Goal: Navigation & Orientation: Understand site structure

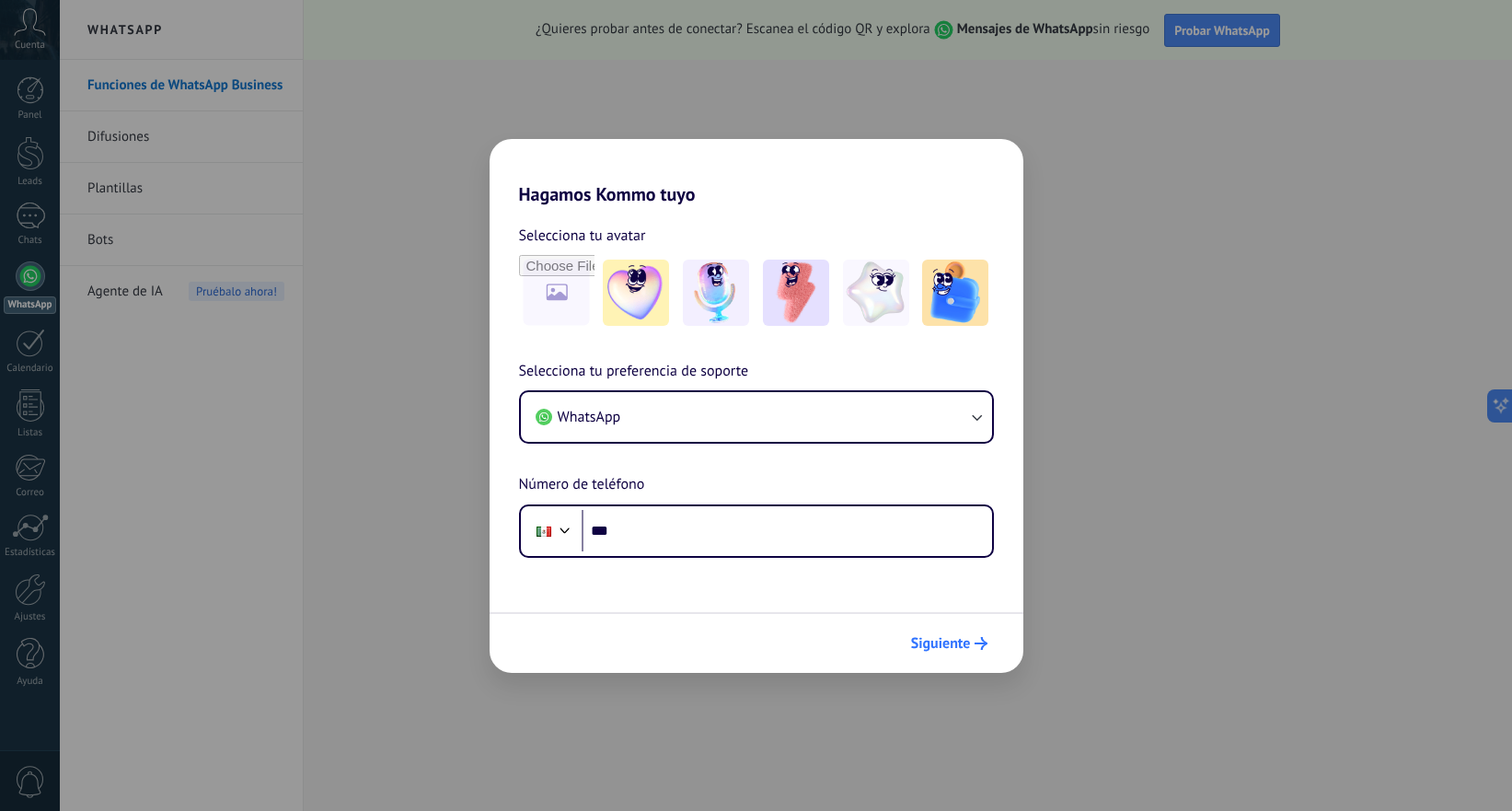
click at [956, 642] on span "Siguiente" at bounding box center [941, 643] width 60 height 13
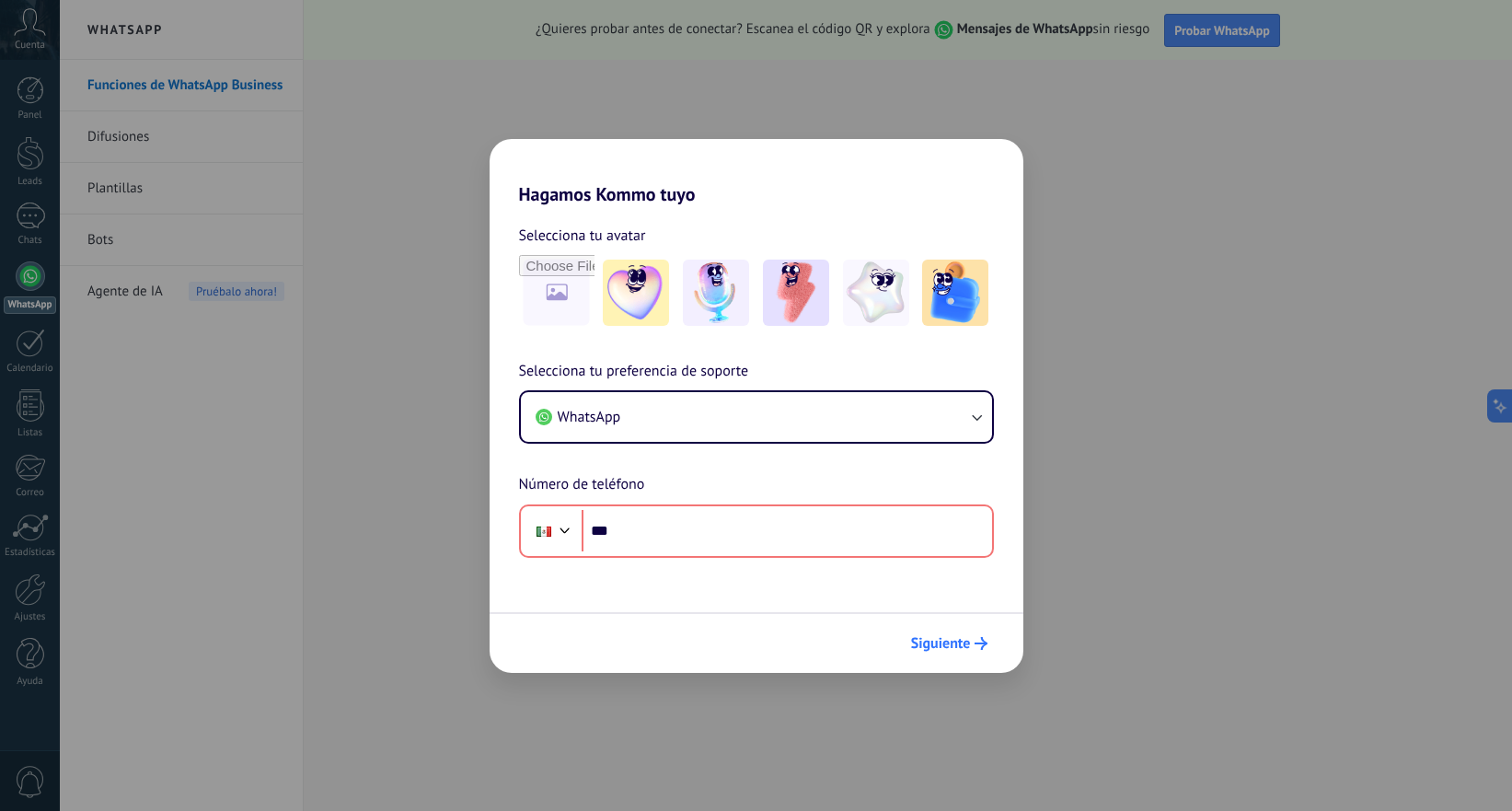
click at [956, 642] on span "Siguiente" at bounding box center [941, 643] width 60 height 13
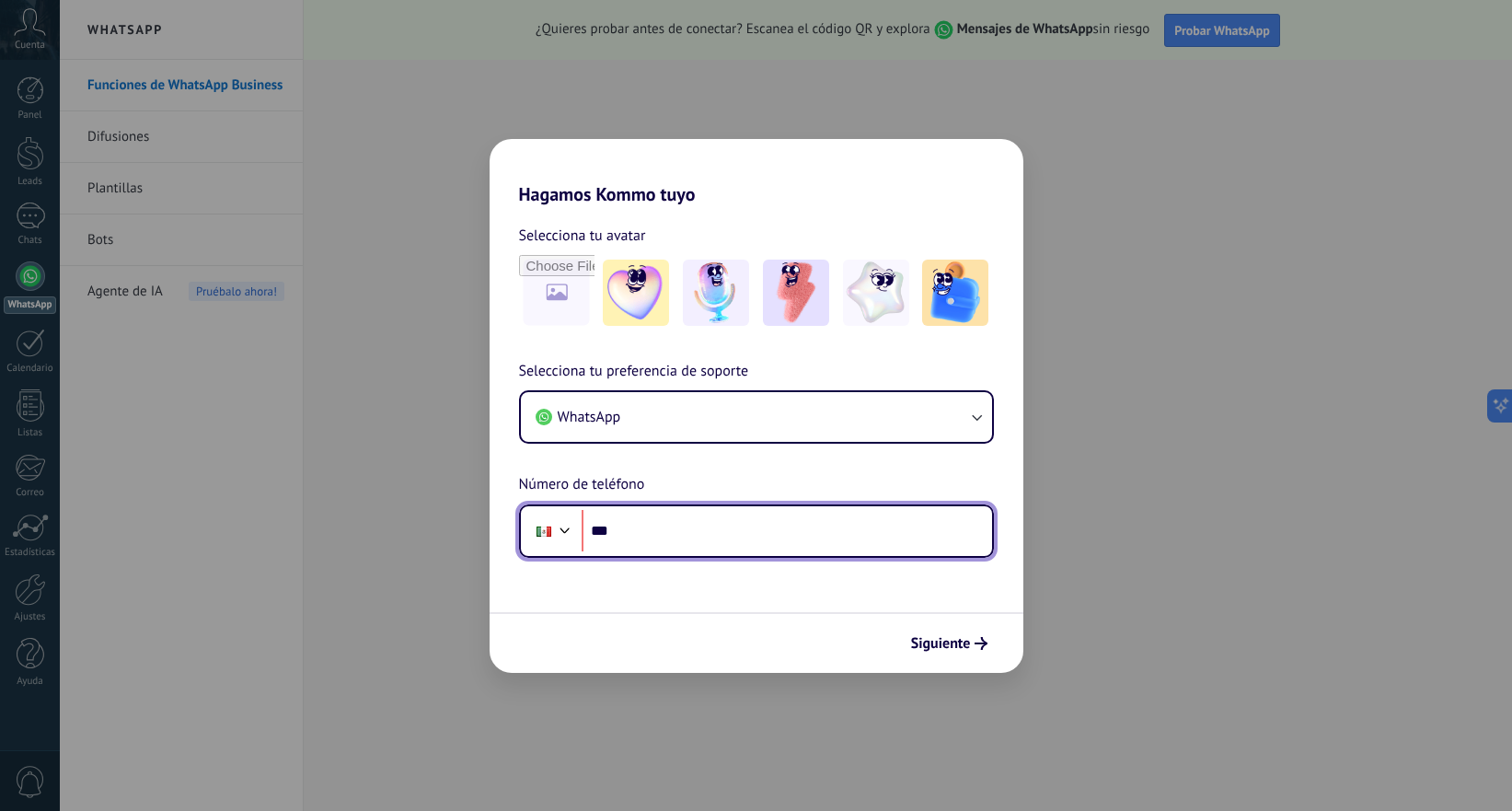
click at [876, 545] on input "***" at bounding box center [787, 530] width 411 height 42
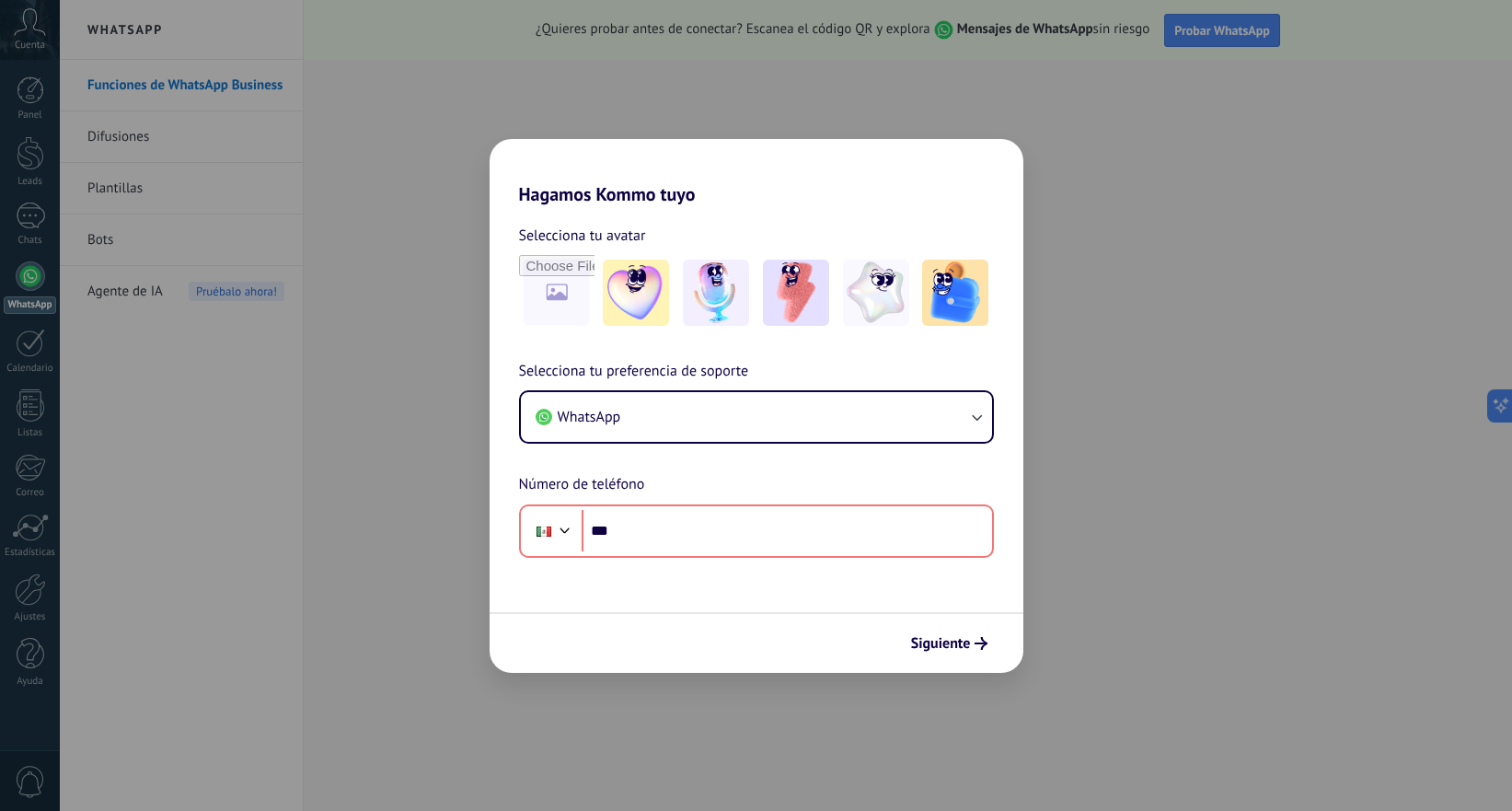
click at [992, 157] on h2 "Hagamos Kommo tuyo" at bounding box center [757, 172] width 534 height 66
click at [542, 159] on h2 "Hagamos Kommo tuyo" at bounding box center [757, 172] width 534 height 66
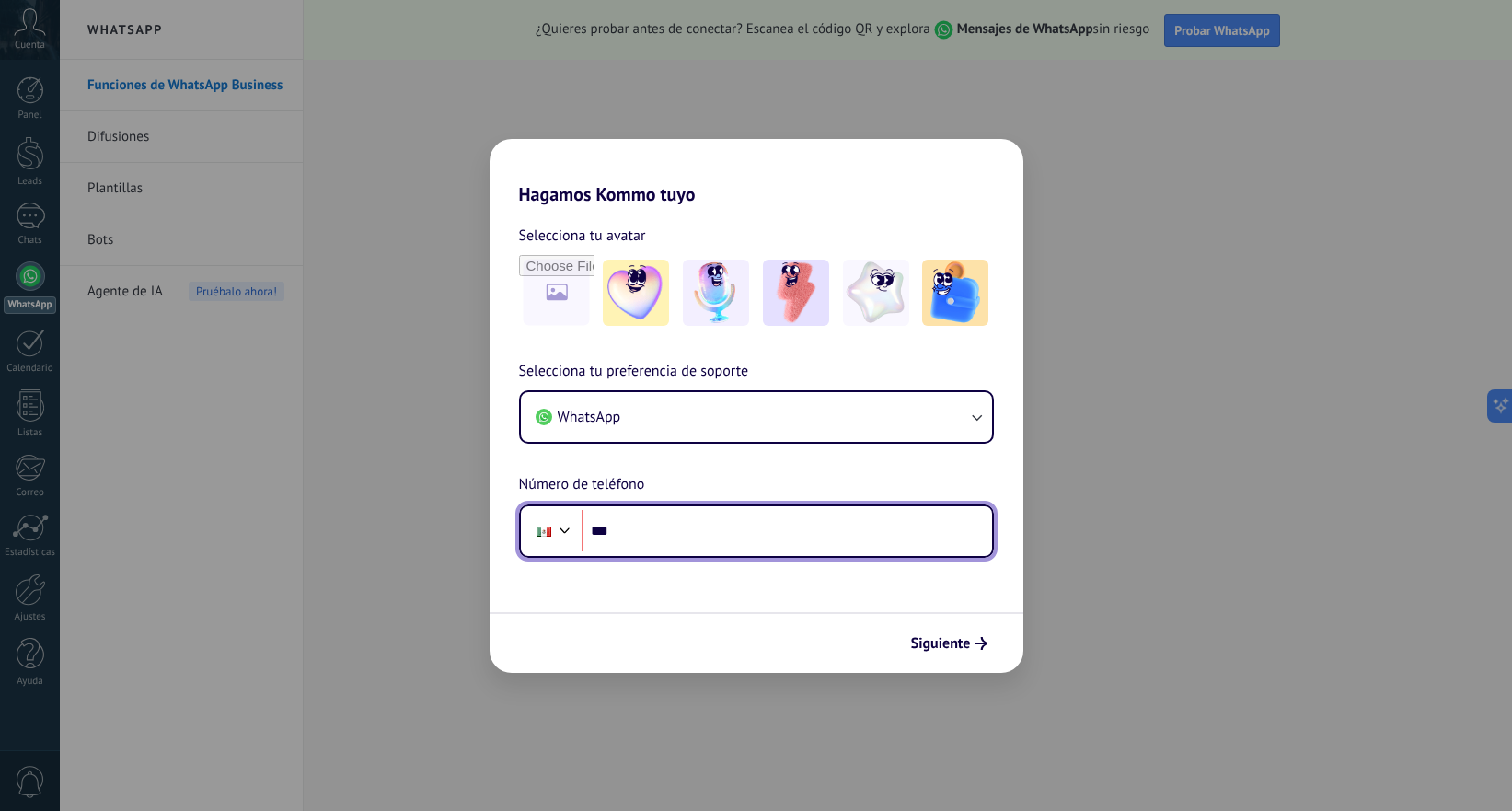
click at [674, 525] on input "***" at bounding box center [787, 530] width 411 height 42
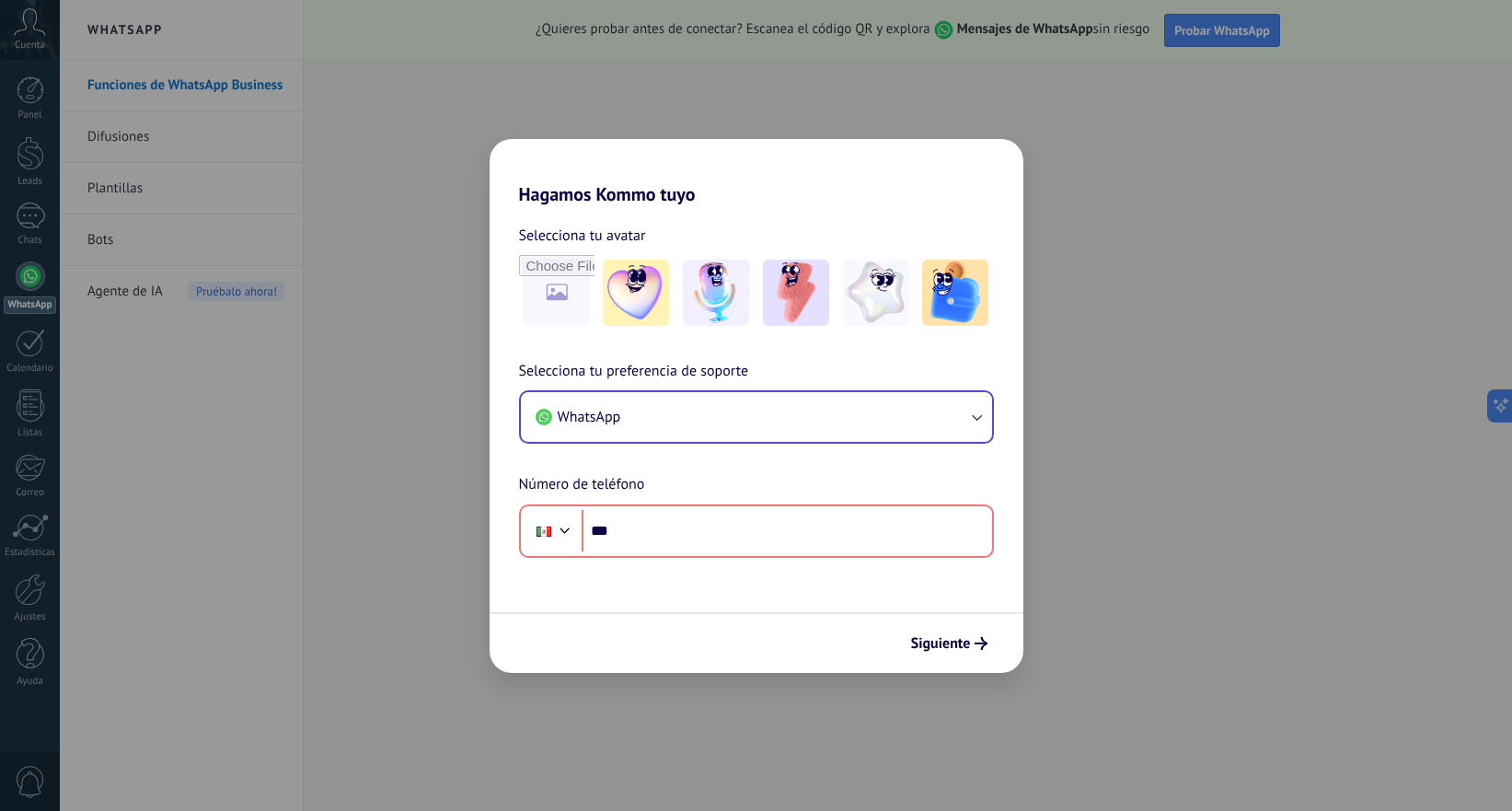
click at [696, 432] on button "WhatsApp" at bounding box center [756, 416] width 471 height 49
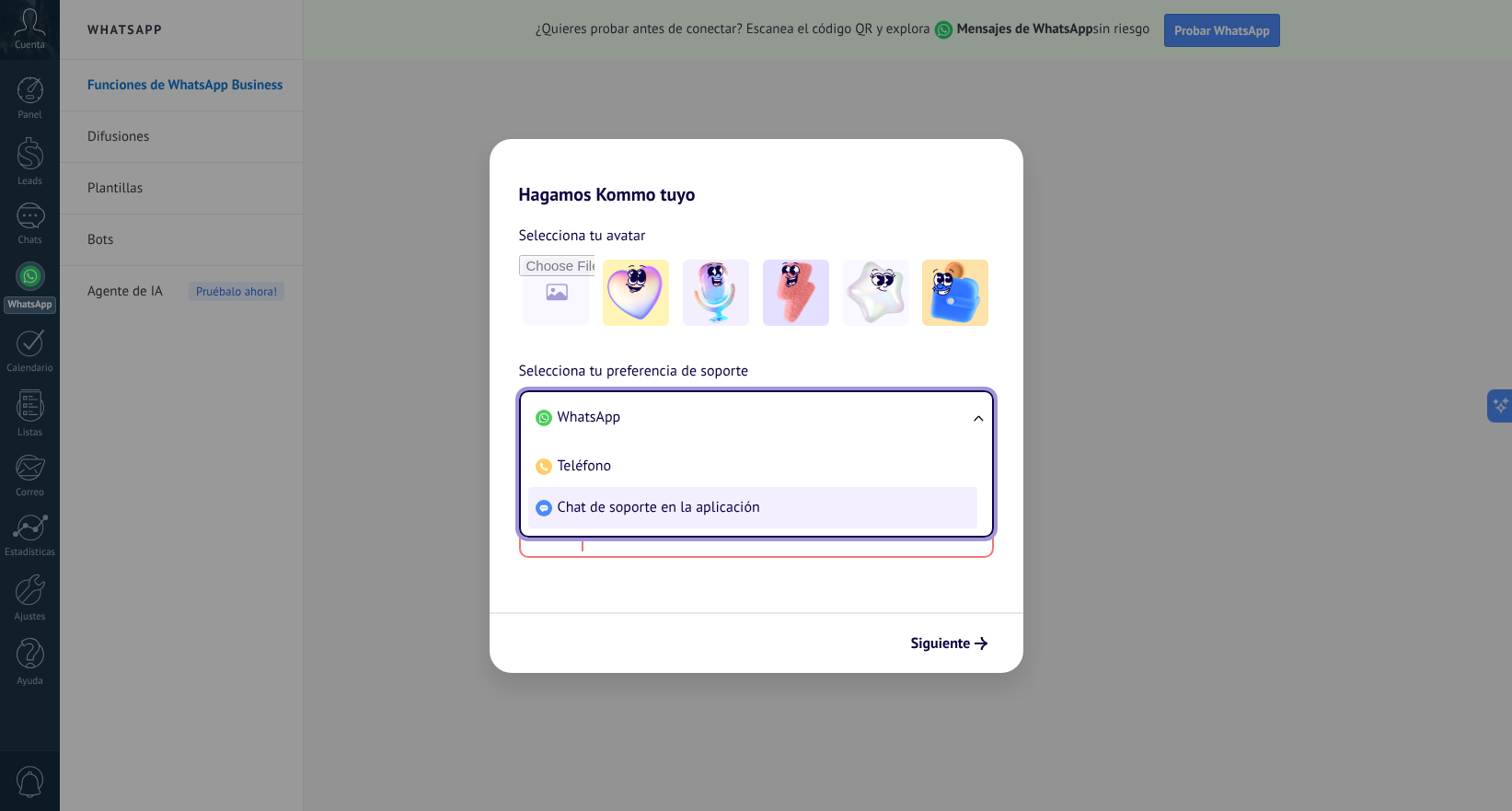
click at [692, 511] on span "Chat de soporte en la aplicación" at bounding box center [659, 507] width 203 height 19
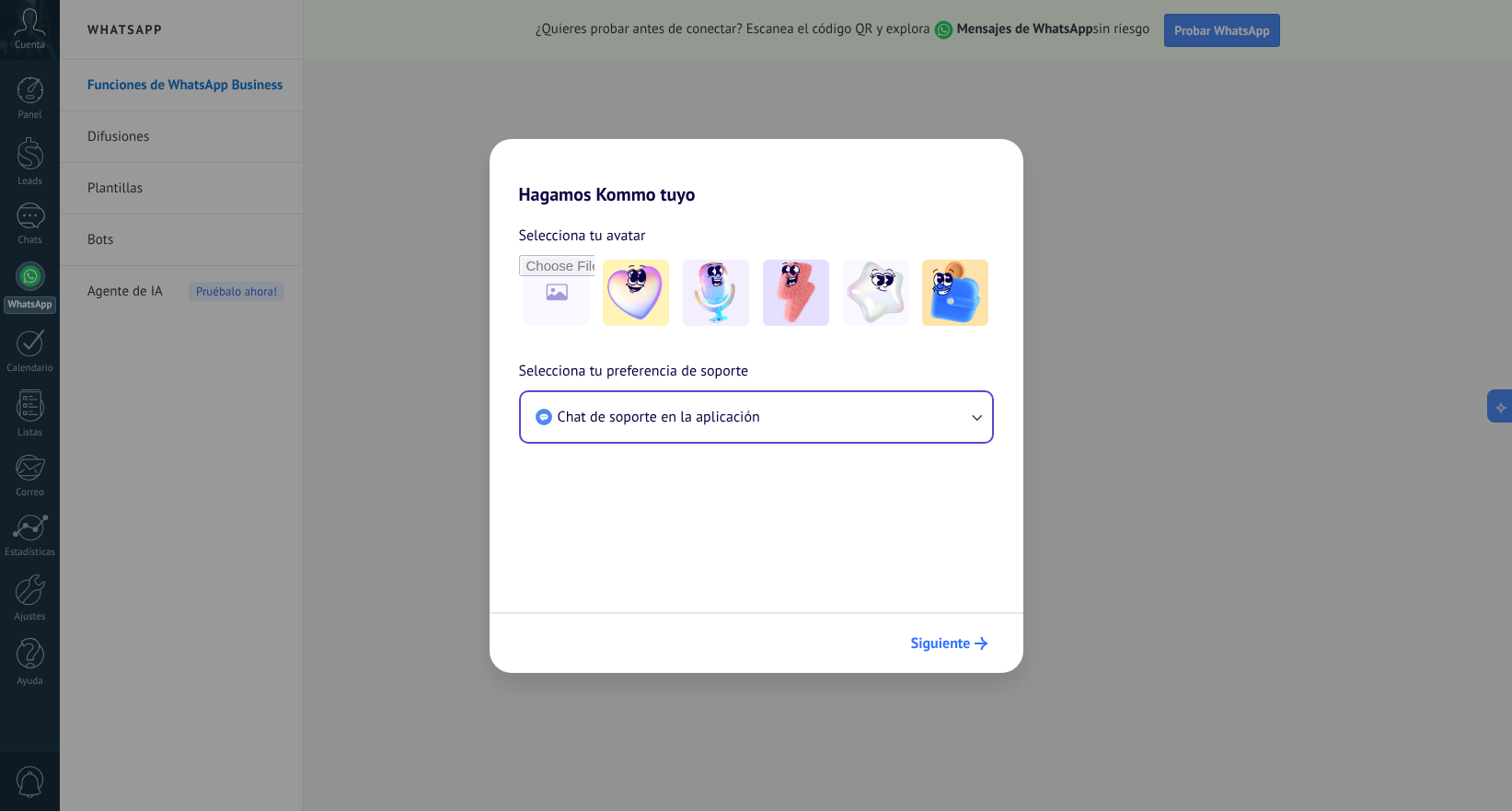
click at [920, 648] on span "Siguiente" at bounding box center [941, 643] width 60 height 13
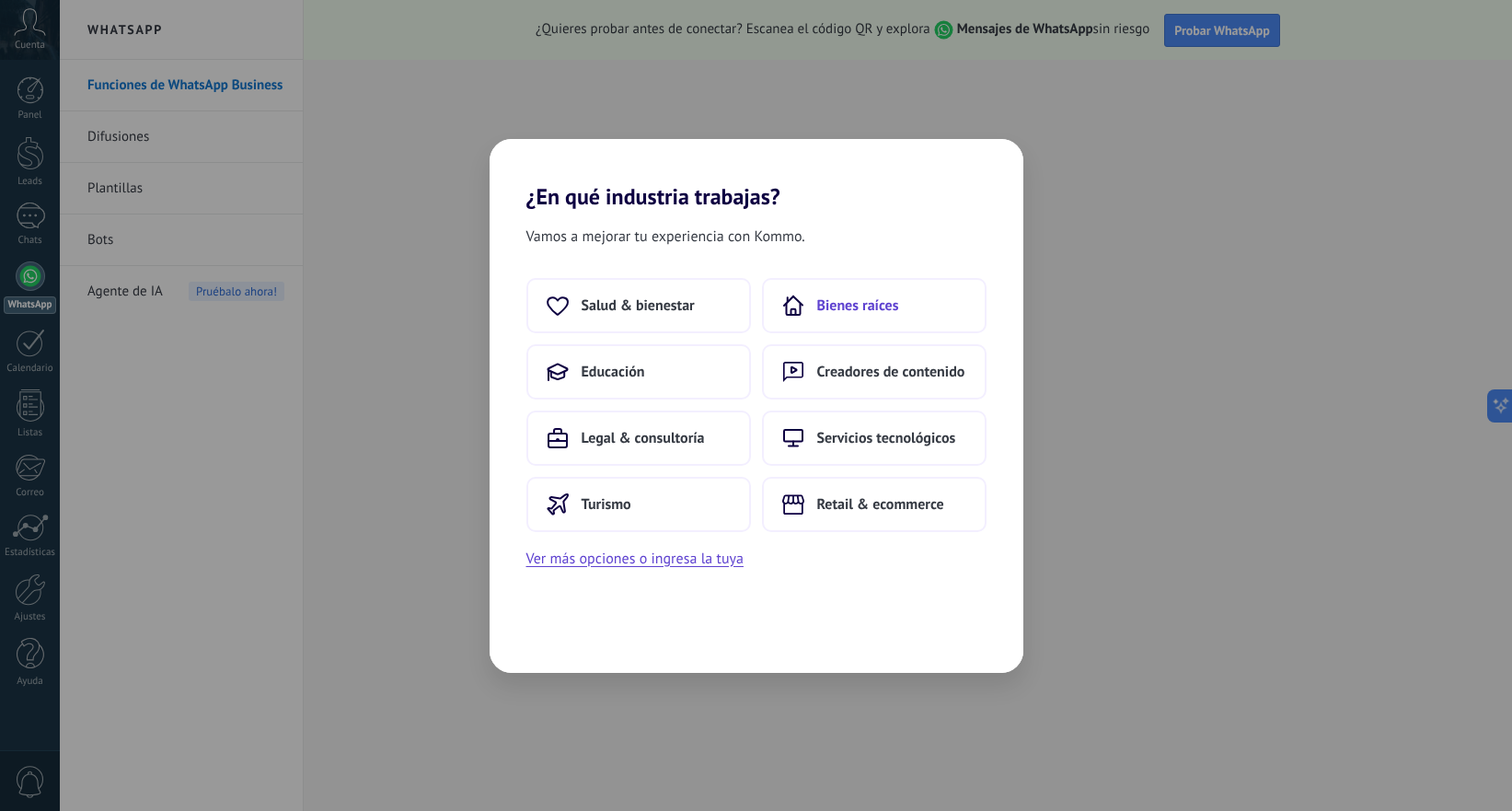
click at [820, 316] on button "Bienes raíces" at bounding box center [874, 305] width 225 height 55
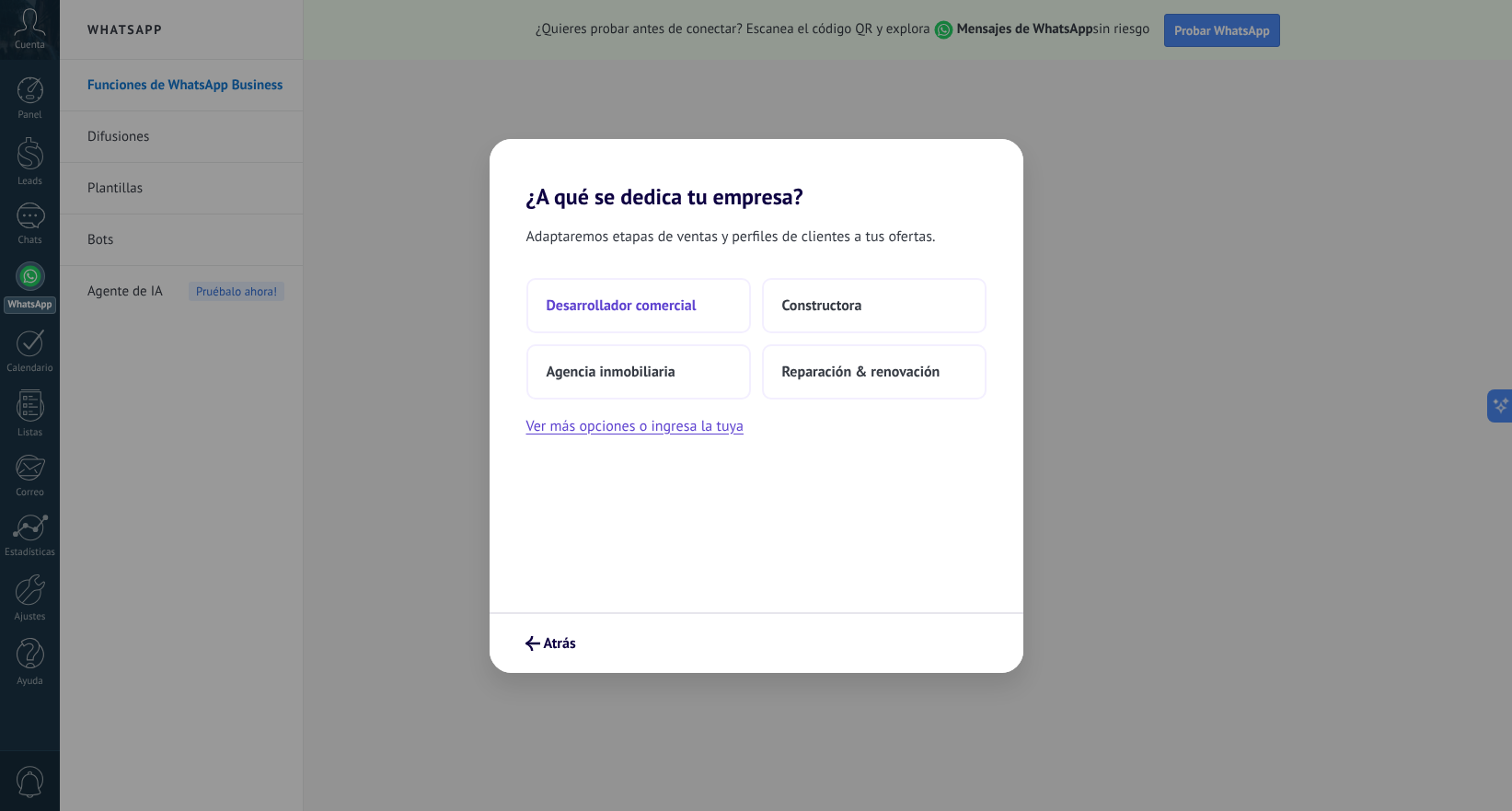
click at [675, 315] on button "Desarrollador comercial" at bounding box center [638, 305] width 225 height 55
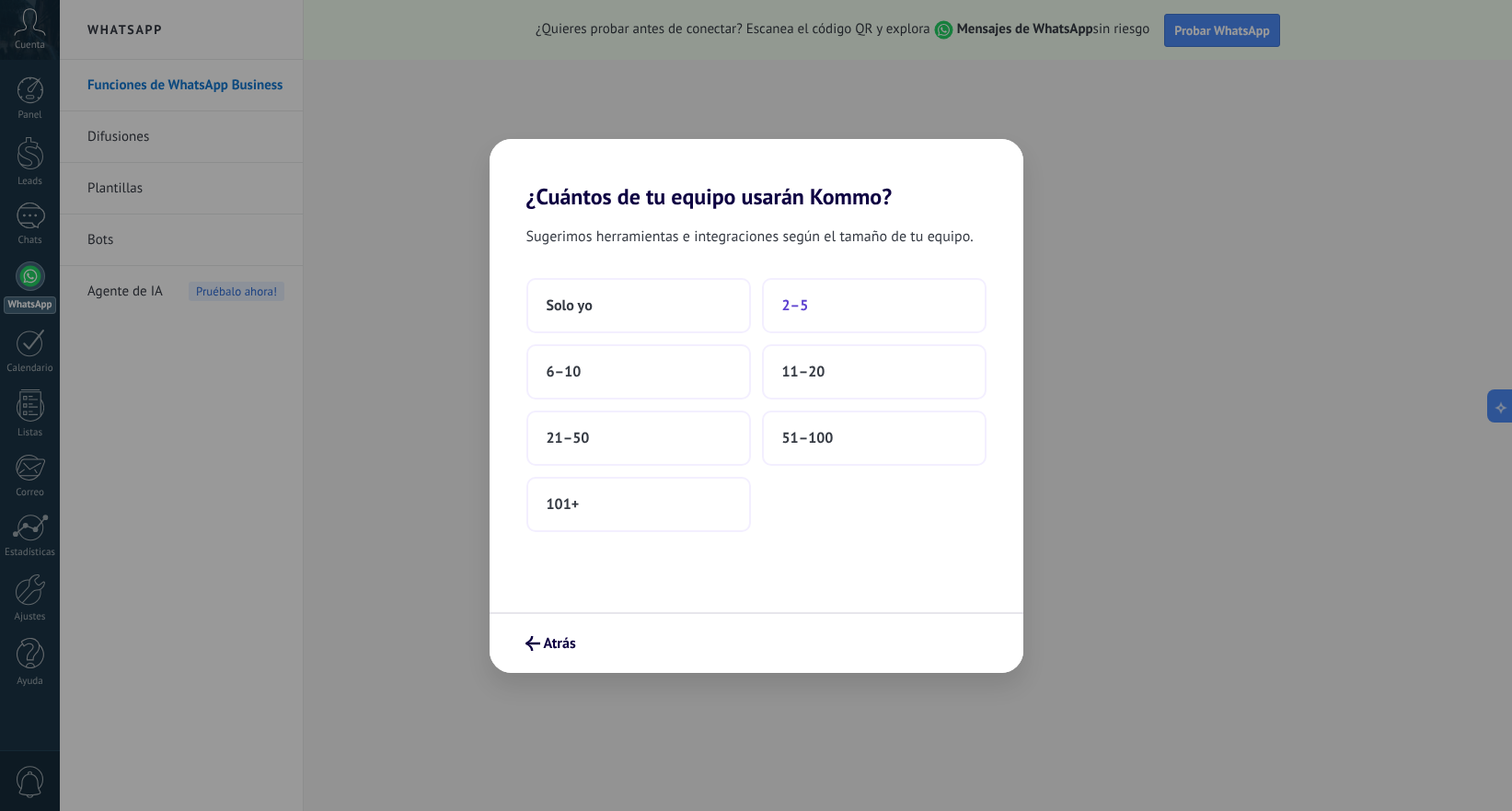
click at [816, 320] on button "2–5" at bounding box center [874, 305] width 225 height 55
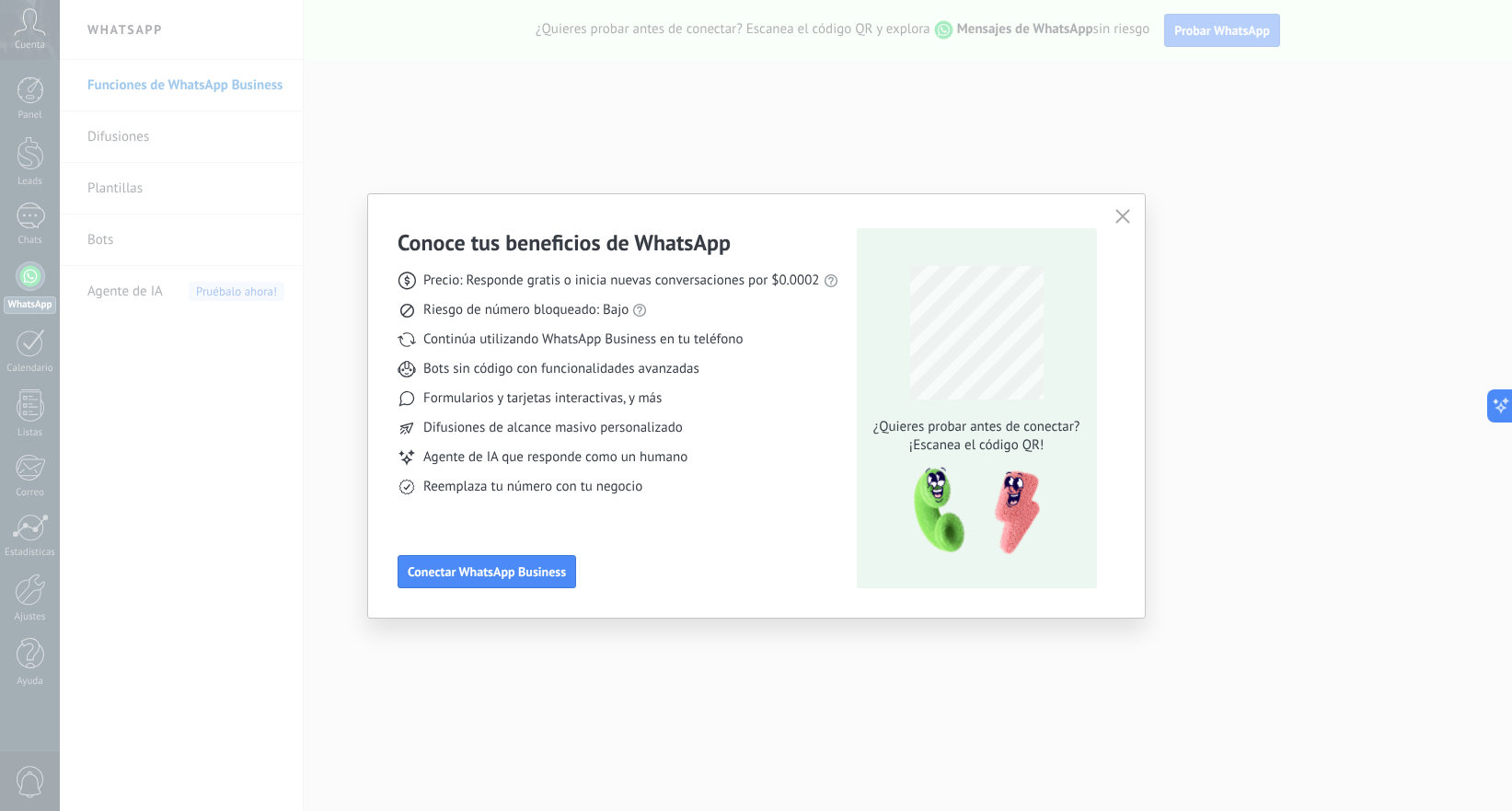
click at [1123, 214] on icon "button" at bounding box center [1123, 217] width 15 height 15
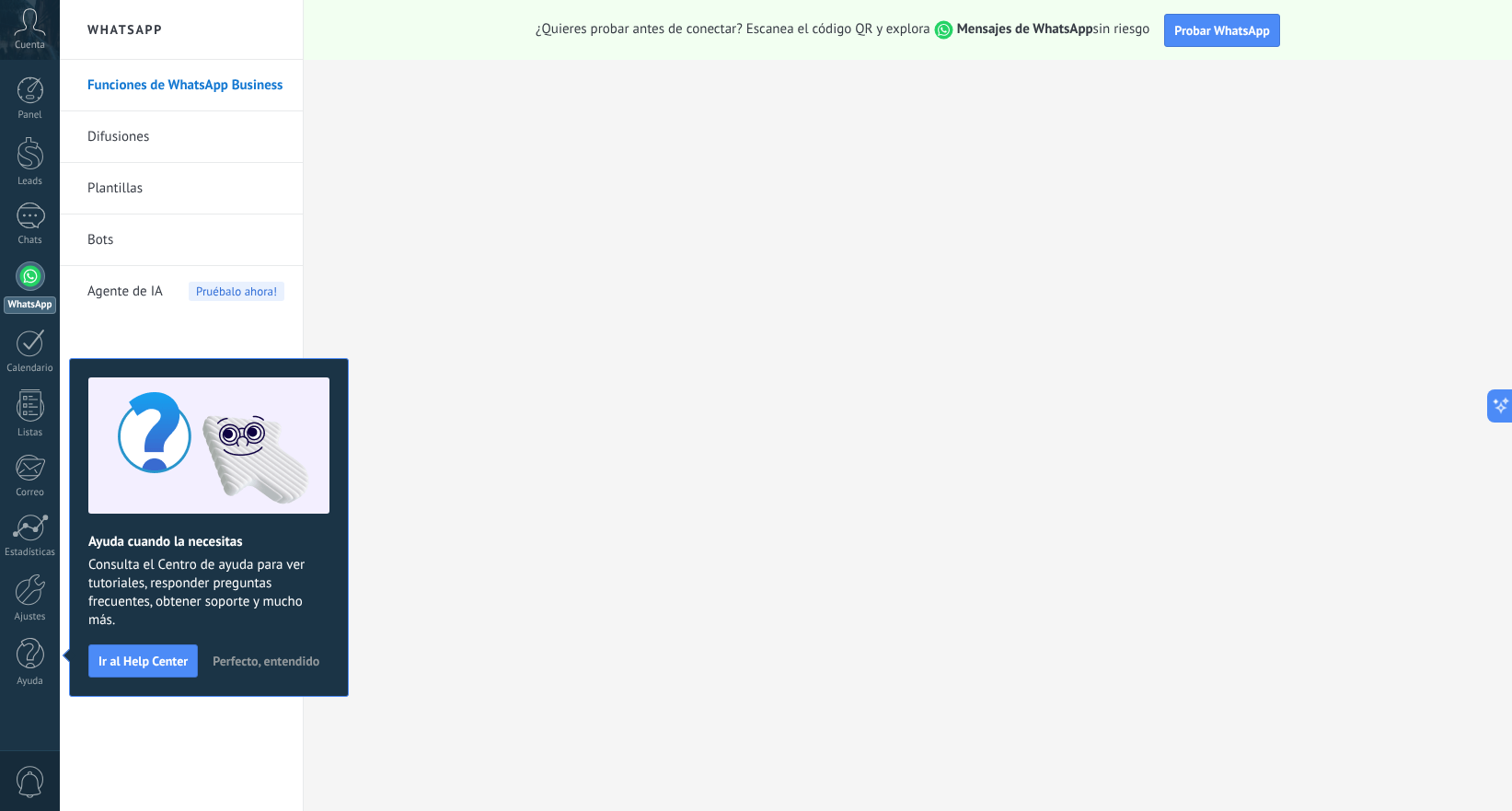
click at [231, 656] on span "Perfecto, entendido" at bounding box center [266, 661] width 106 height 13
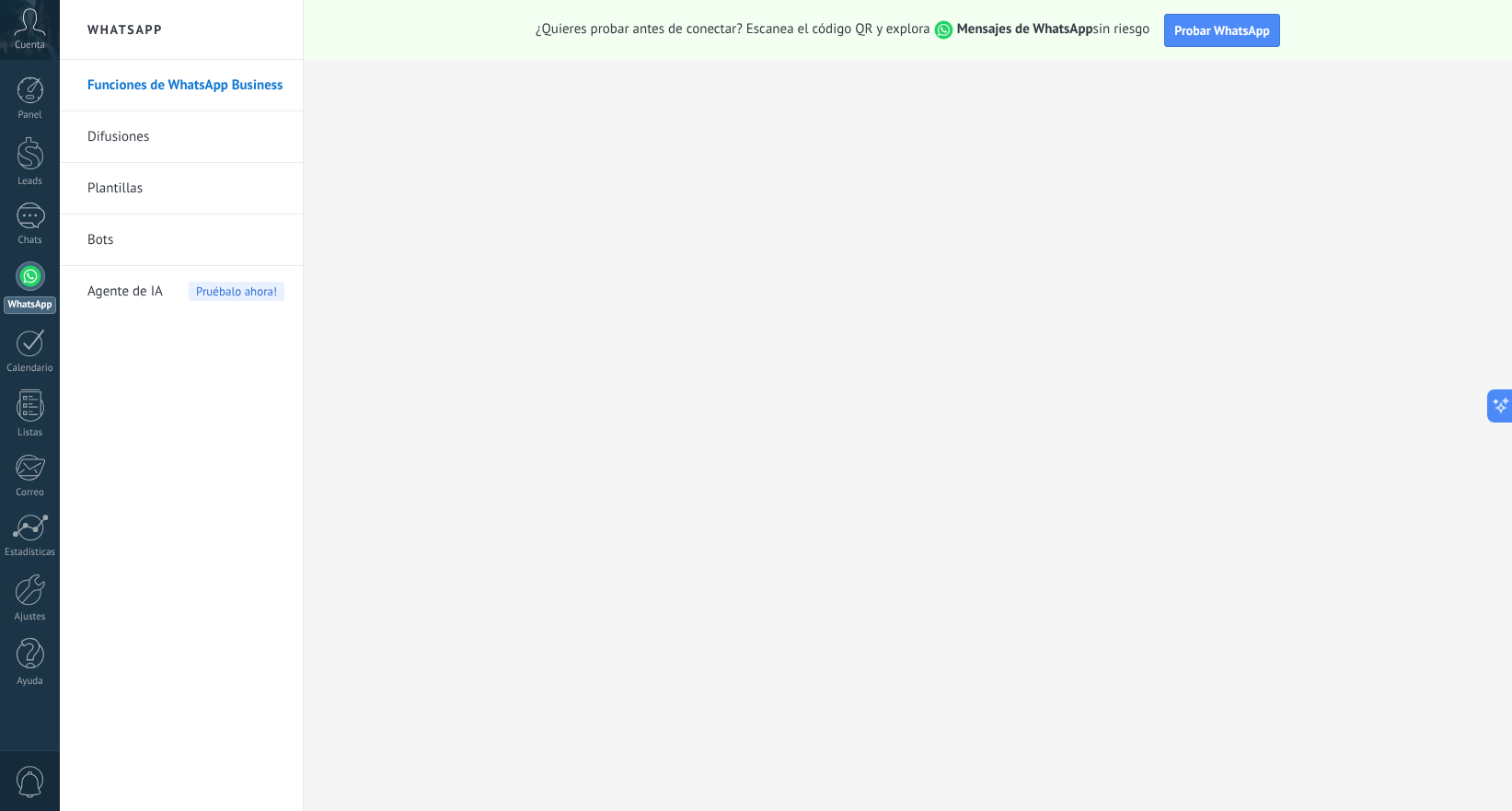
click at [155, 145] on link "Difusiones" at bounding box center [186, 136] width 197 height 51
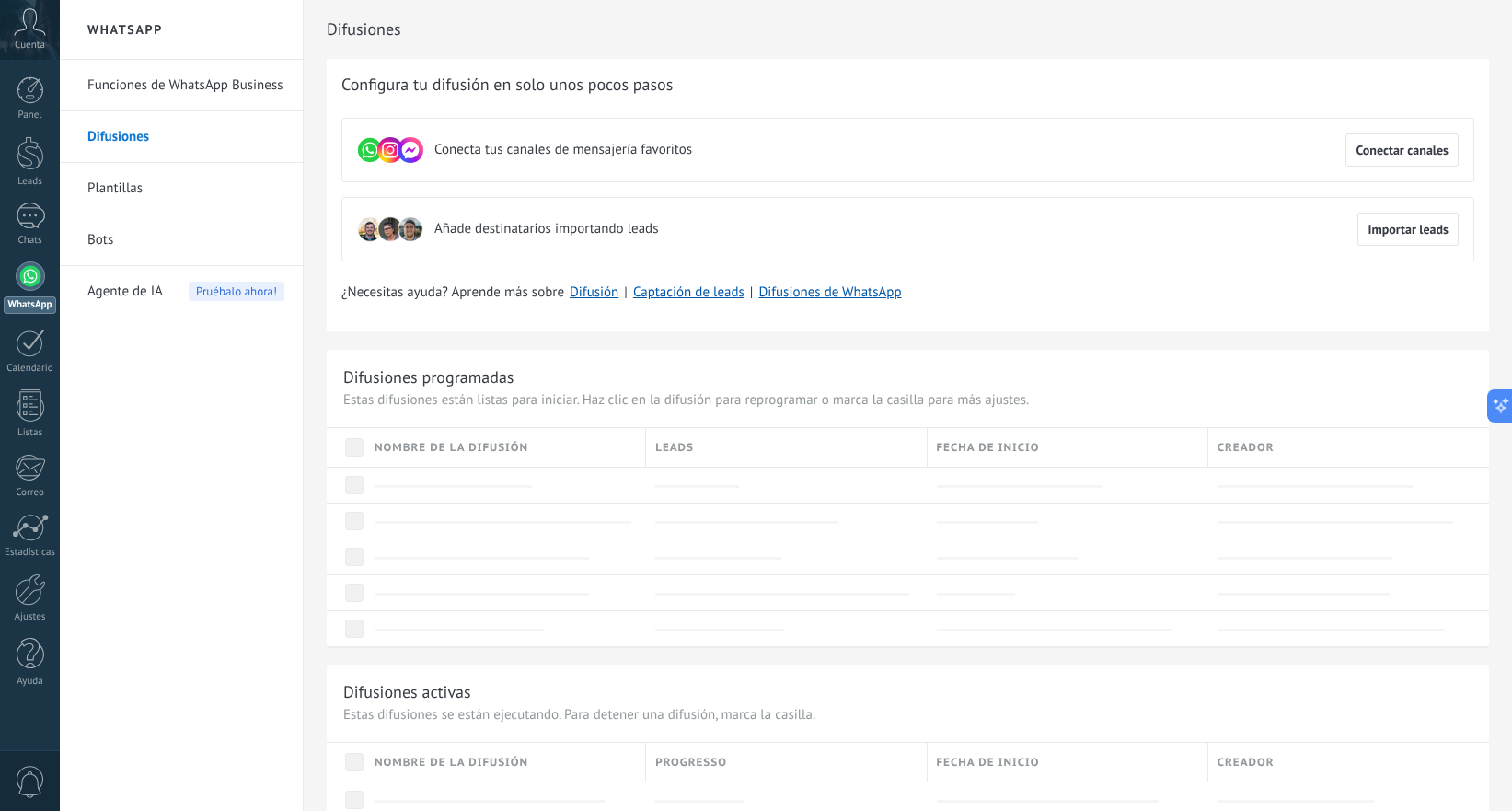
click at [130, 189] on link "Plantillas" at bounding box center [186, 189] width 197 height 51
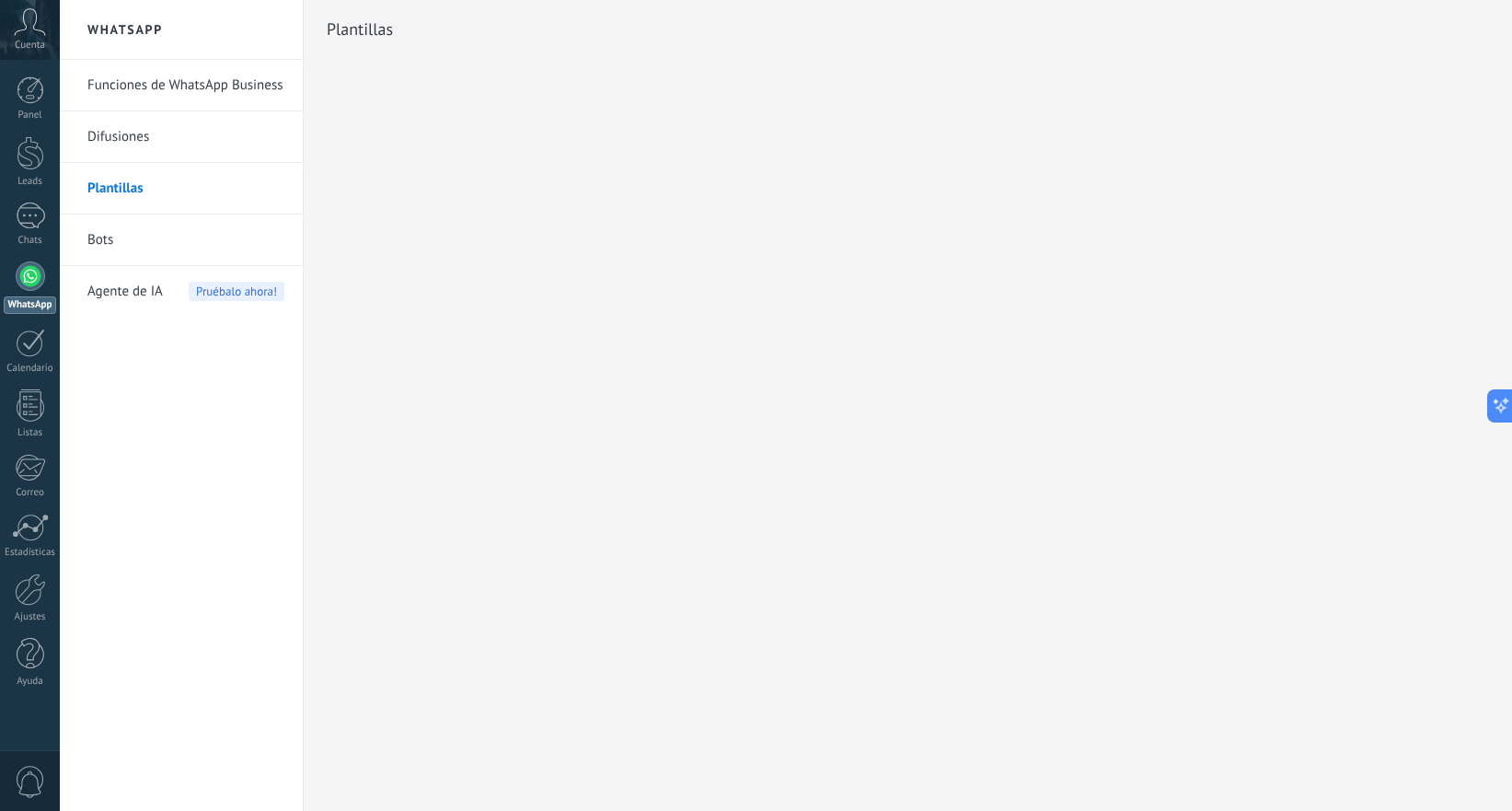
click at [102, 241] on link "Bots" at bounding box center [186, 240] width 197 height 51
click at [26, 353] on div at bounding box center [31, 343] width 30 height 29
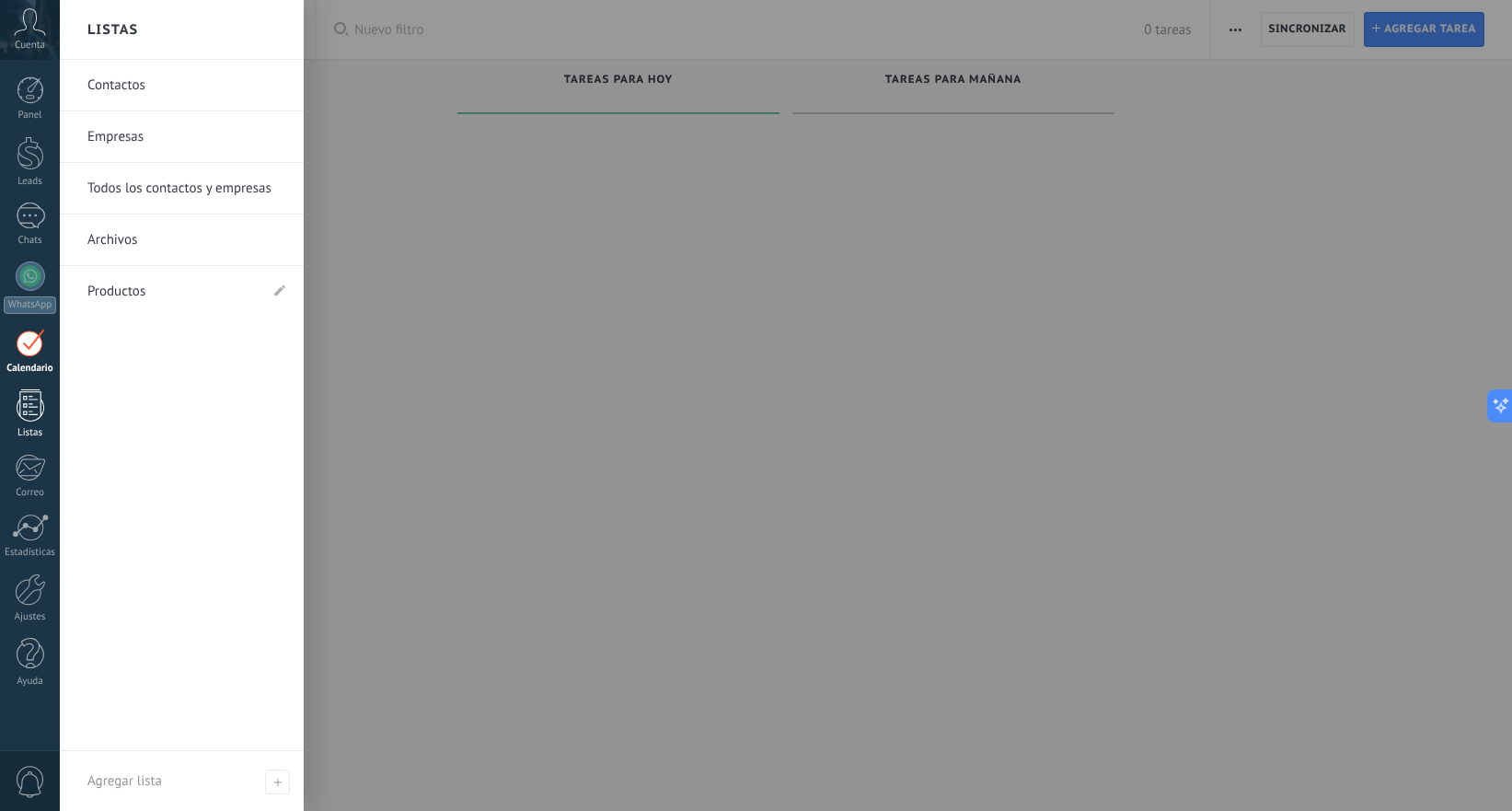
click at [41, 407] on div at bounding box center [31, 405] width 28 height 33
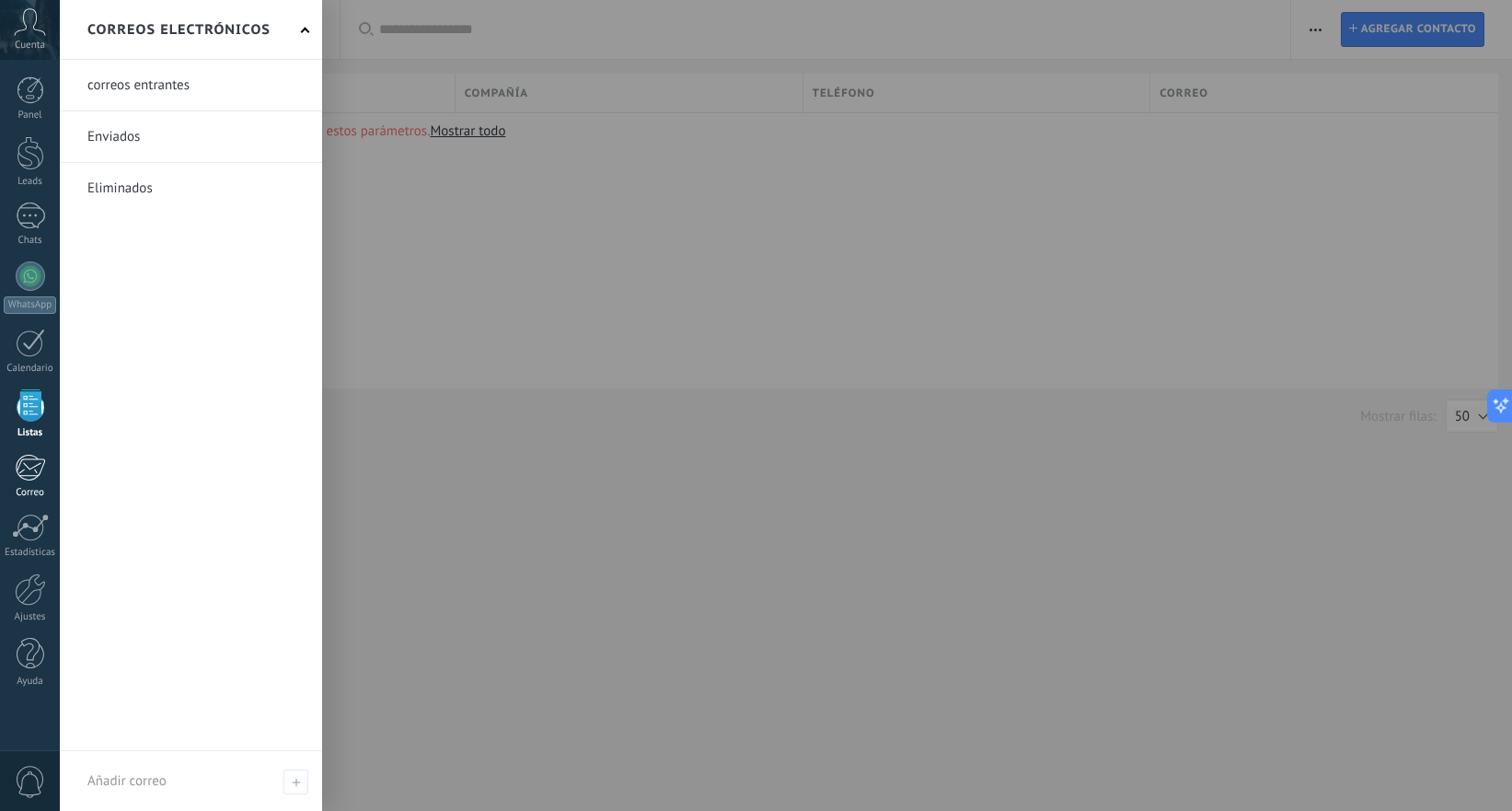
click at [37, 473] on div at bounding box center [30, 468] width 31 height 28
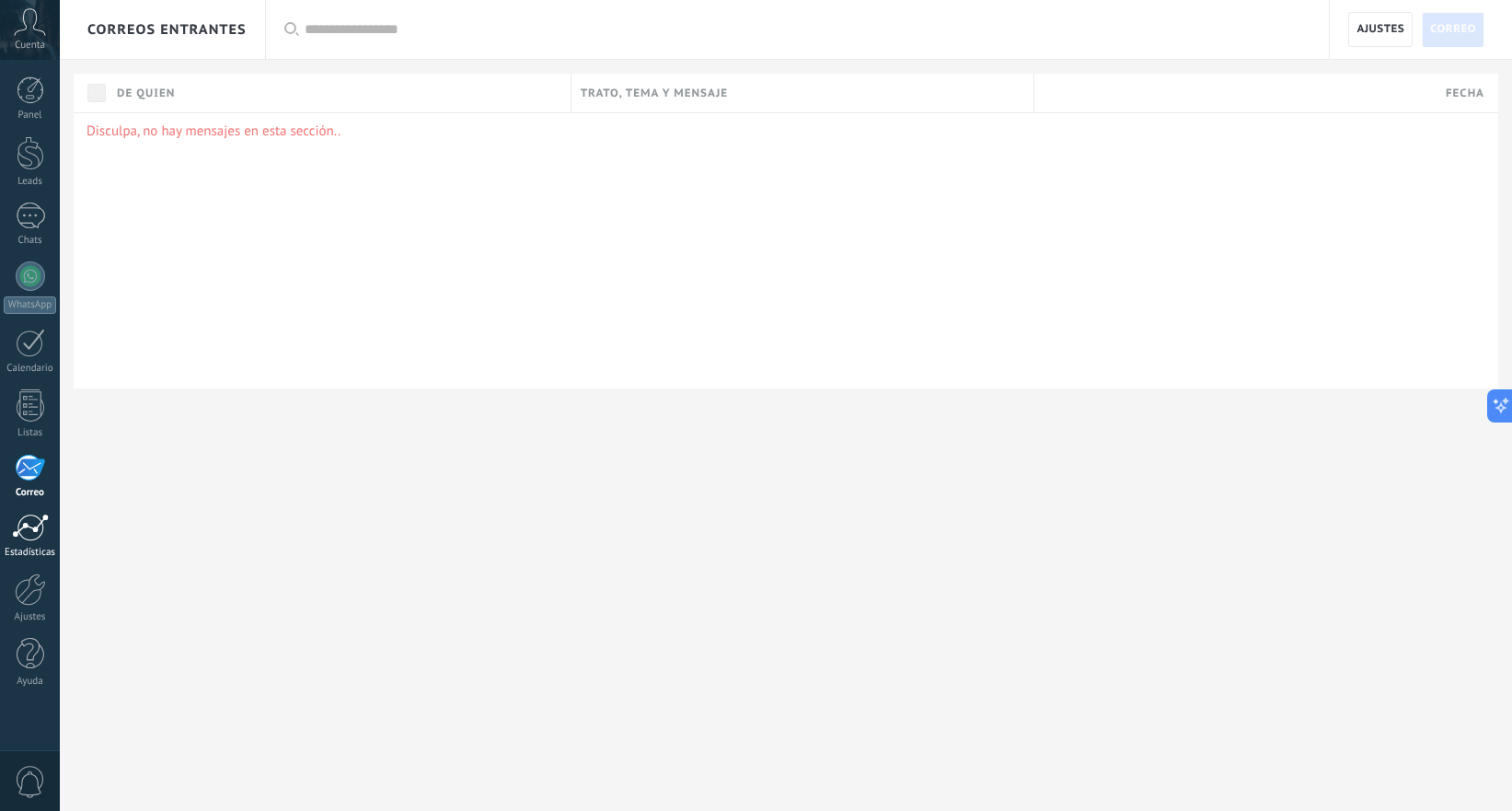
click at [37, 533] on div at bounding box center [30, 527] width 36 height 28
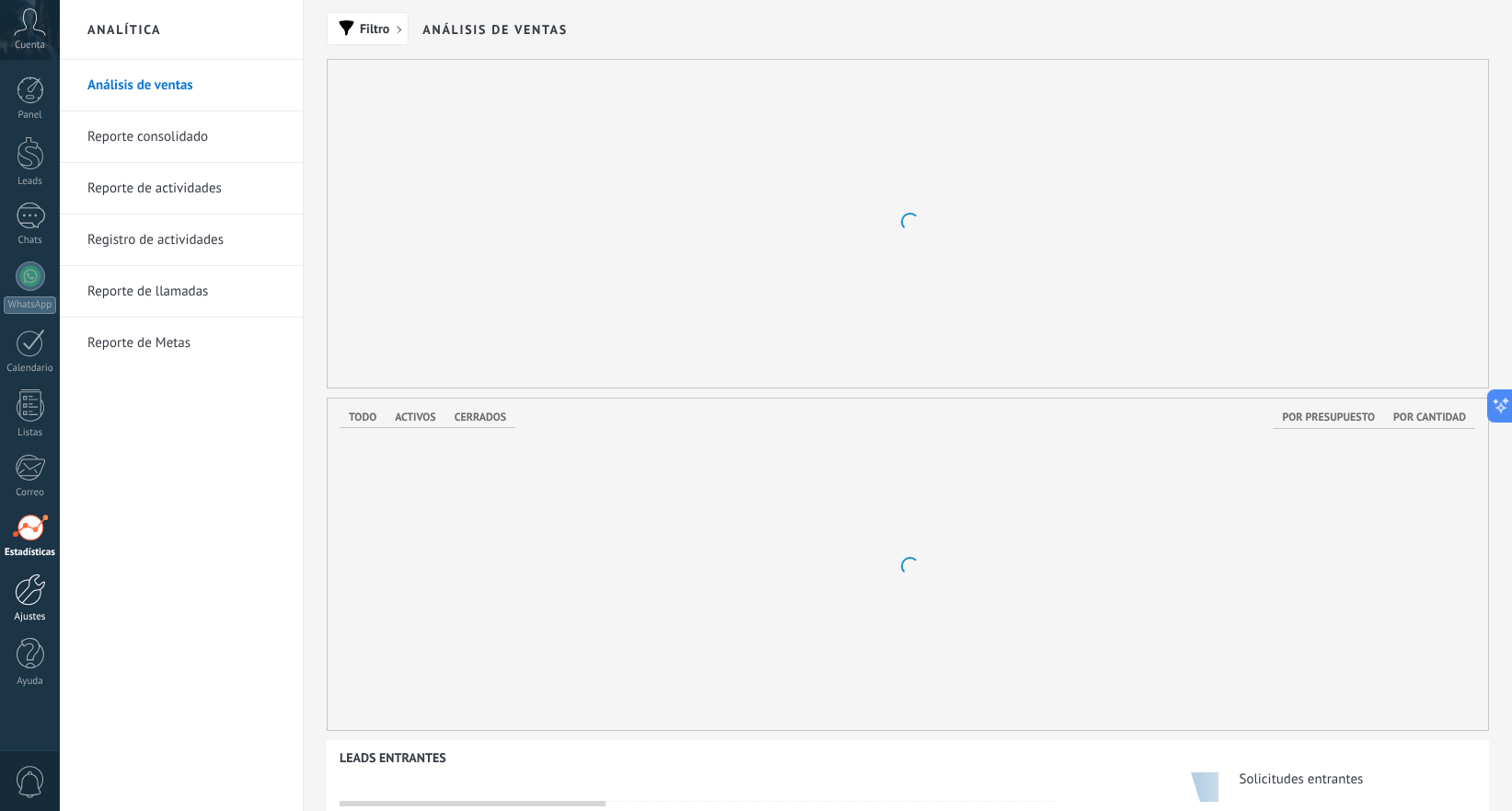
click at [35, 576] on div at bounding box center [31, 589] width 32 height 33
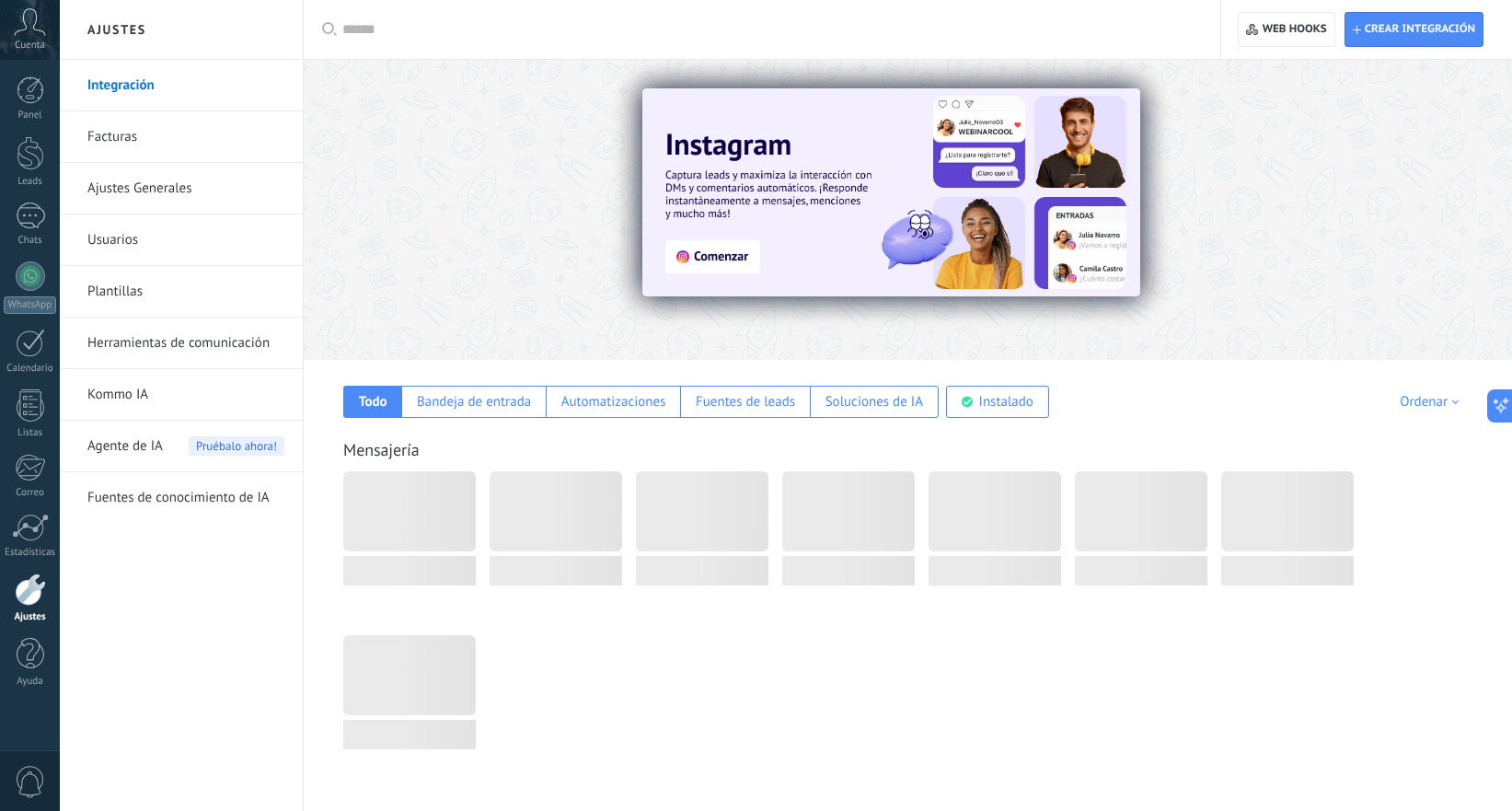
click at [24, 35] on div "Cuenta" at bounding box center [30, 30] width 60 height 60
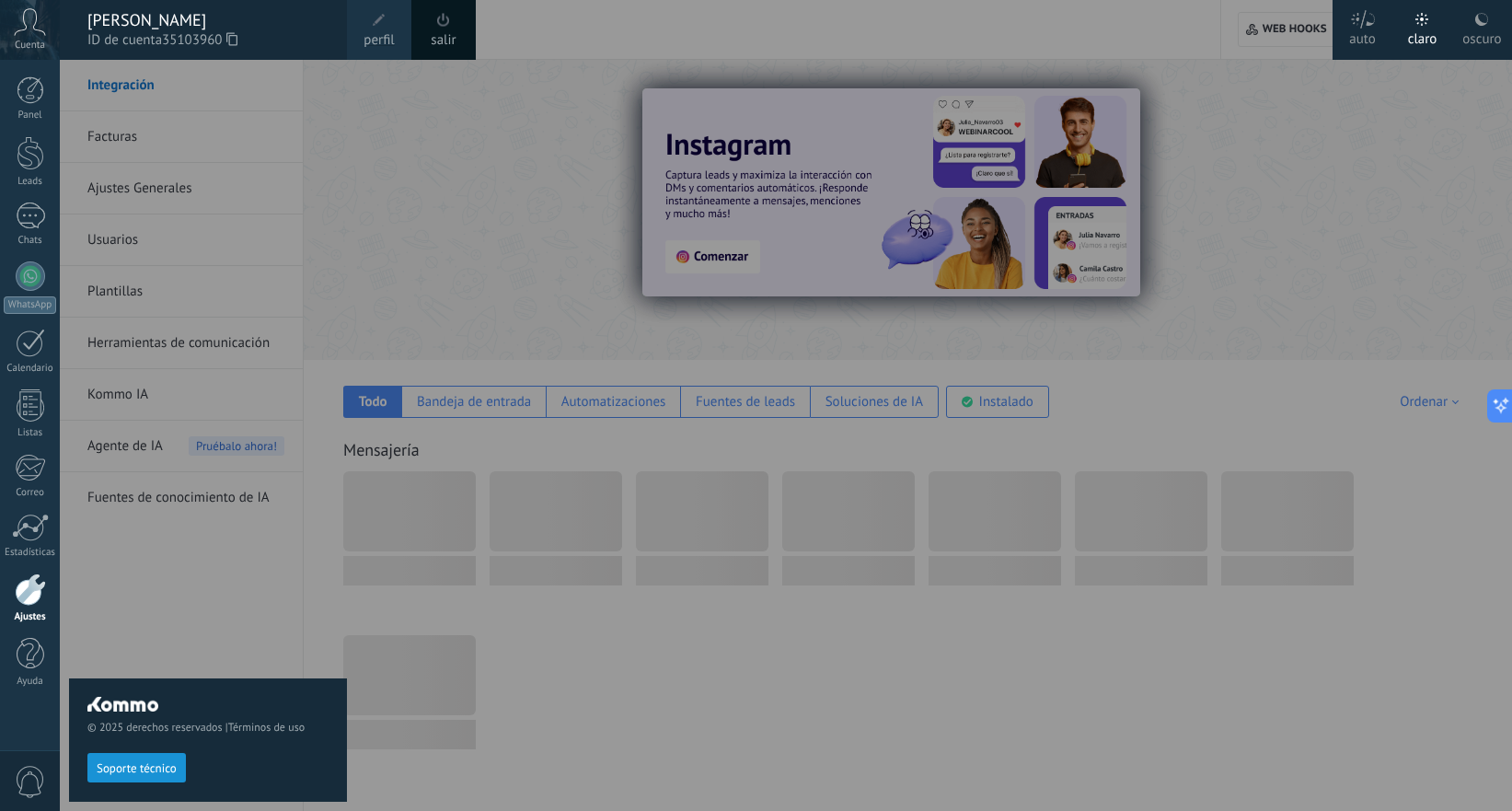
click at [179, 32] on span "35103960" at bounding box center [200, 41] width 76 height 21
click at [155, 28] on div "[PERSON_NAME]" at bounding box center [208, 21] width 241 height 21
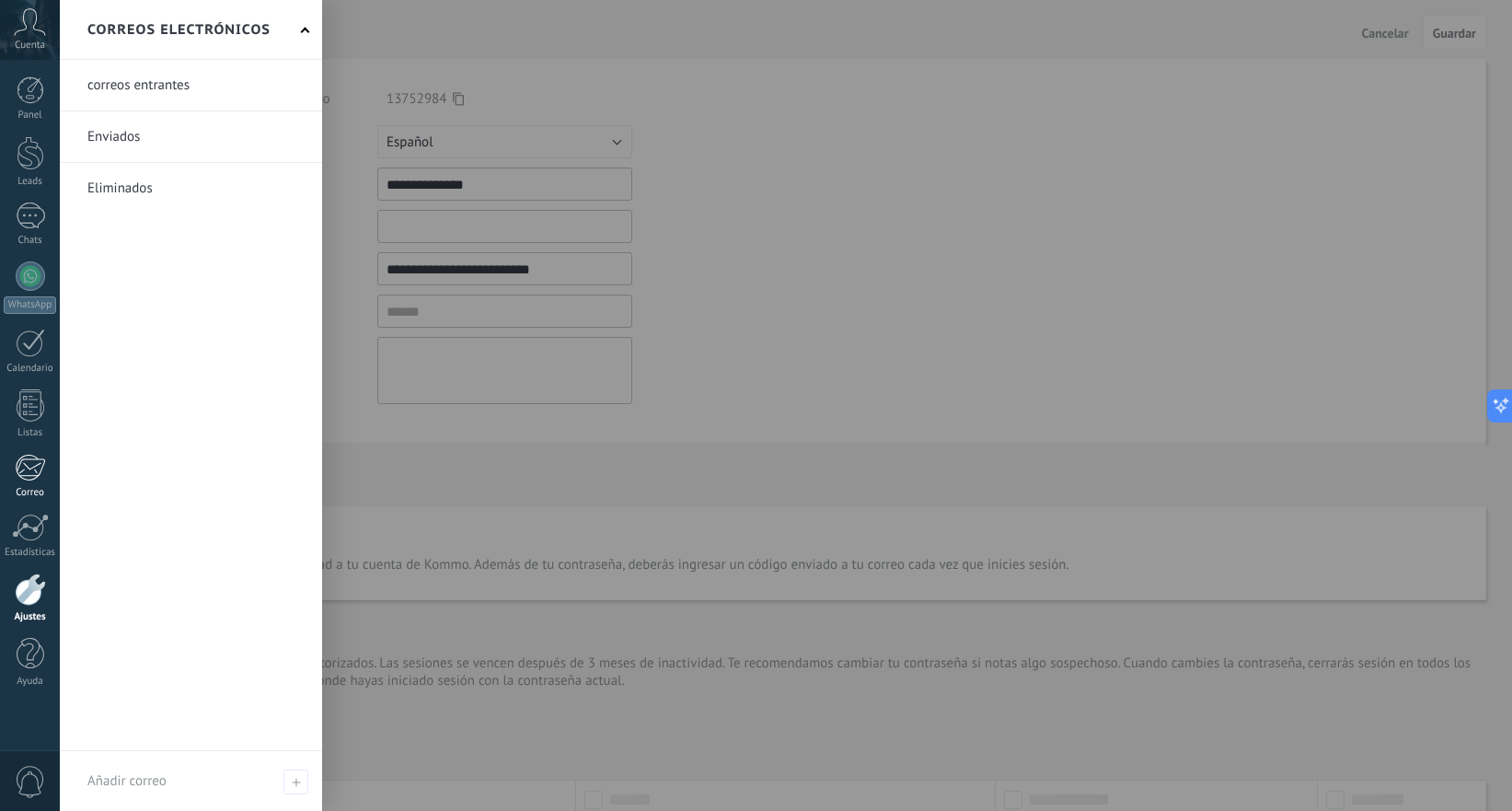
click at [33, 475] on div at bounding box center [30, 468] width 31 height 28
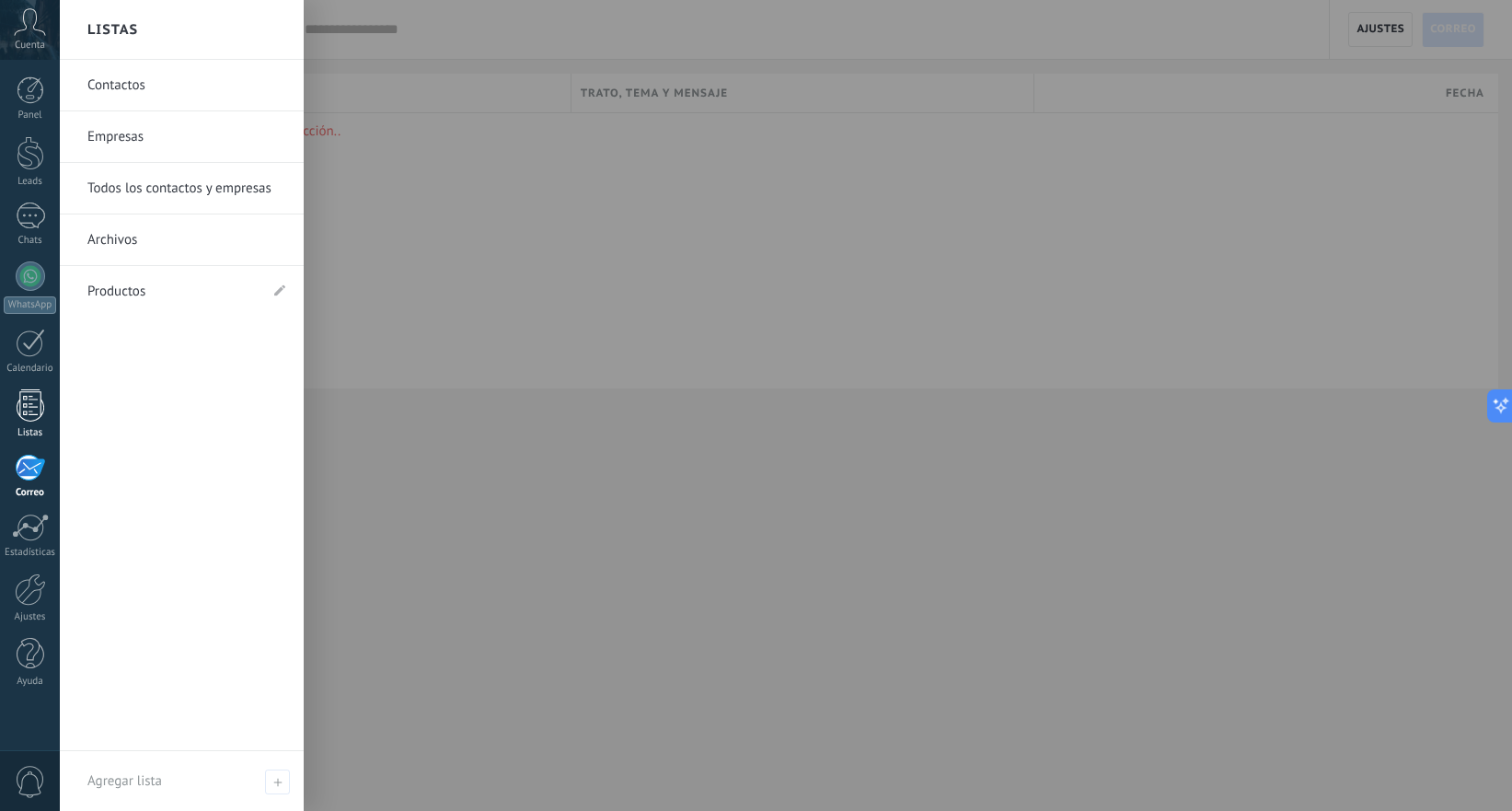
click at [31, 424] on link "Listas" at bounding box center [30, 413] width 60 height 49
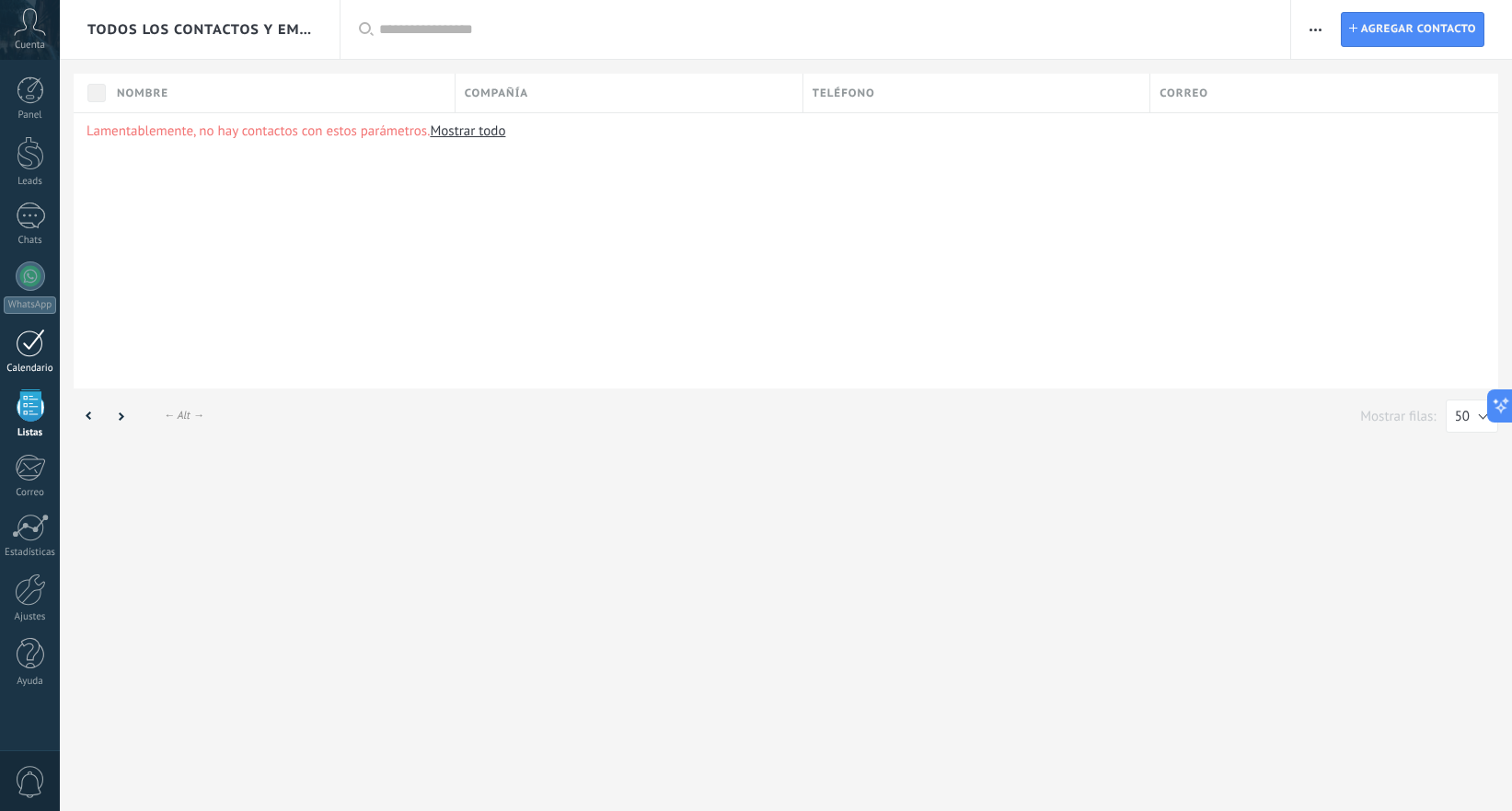
click at [22, 354] on div at bounding box center [31, 343] width 30 height 29
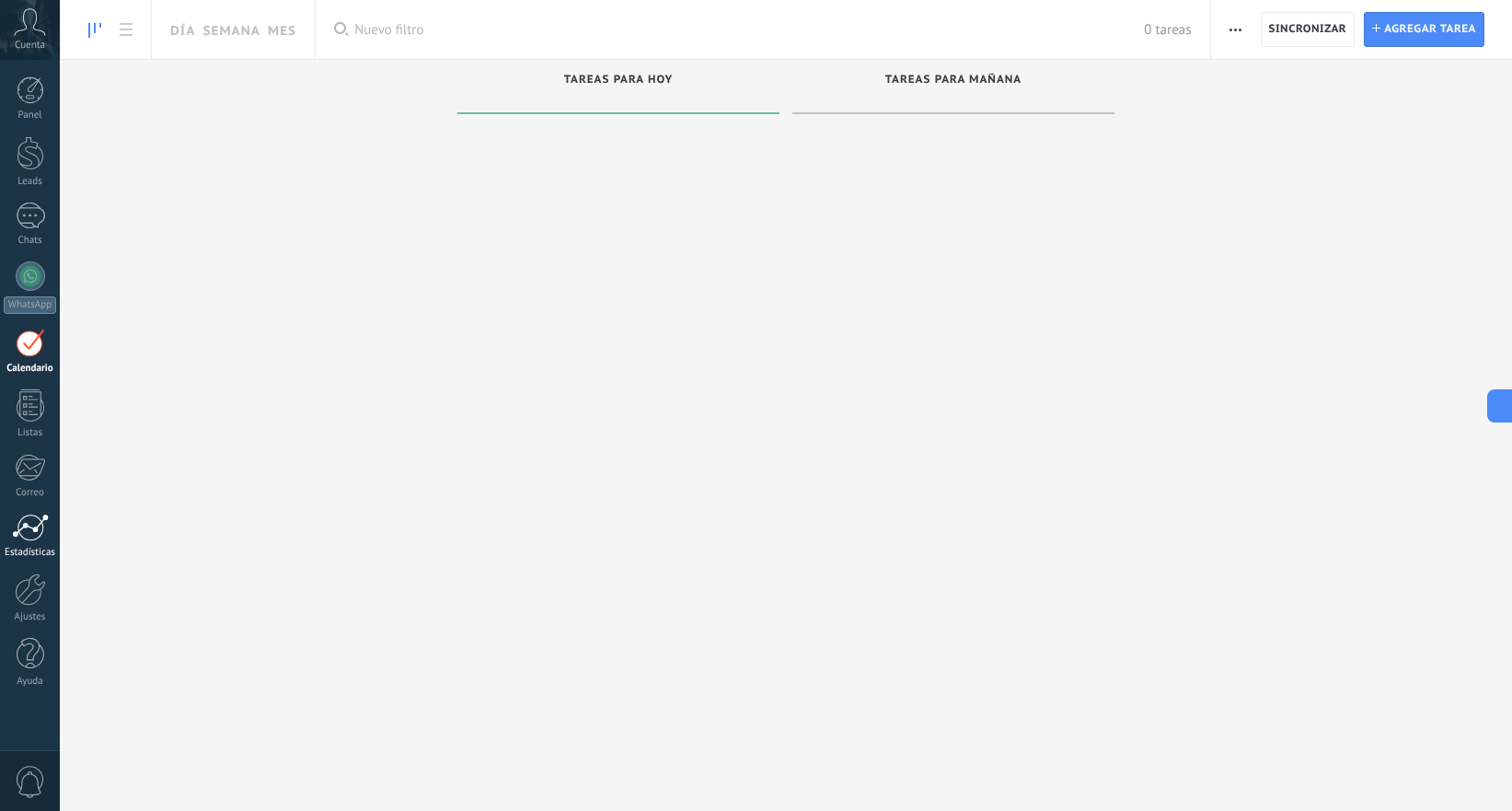
click at [24, 526] on div at bounding box center [30, 527] width 36 height 28
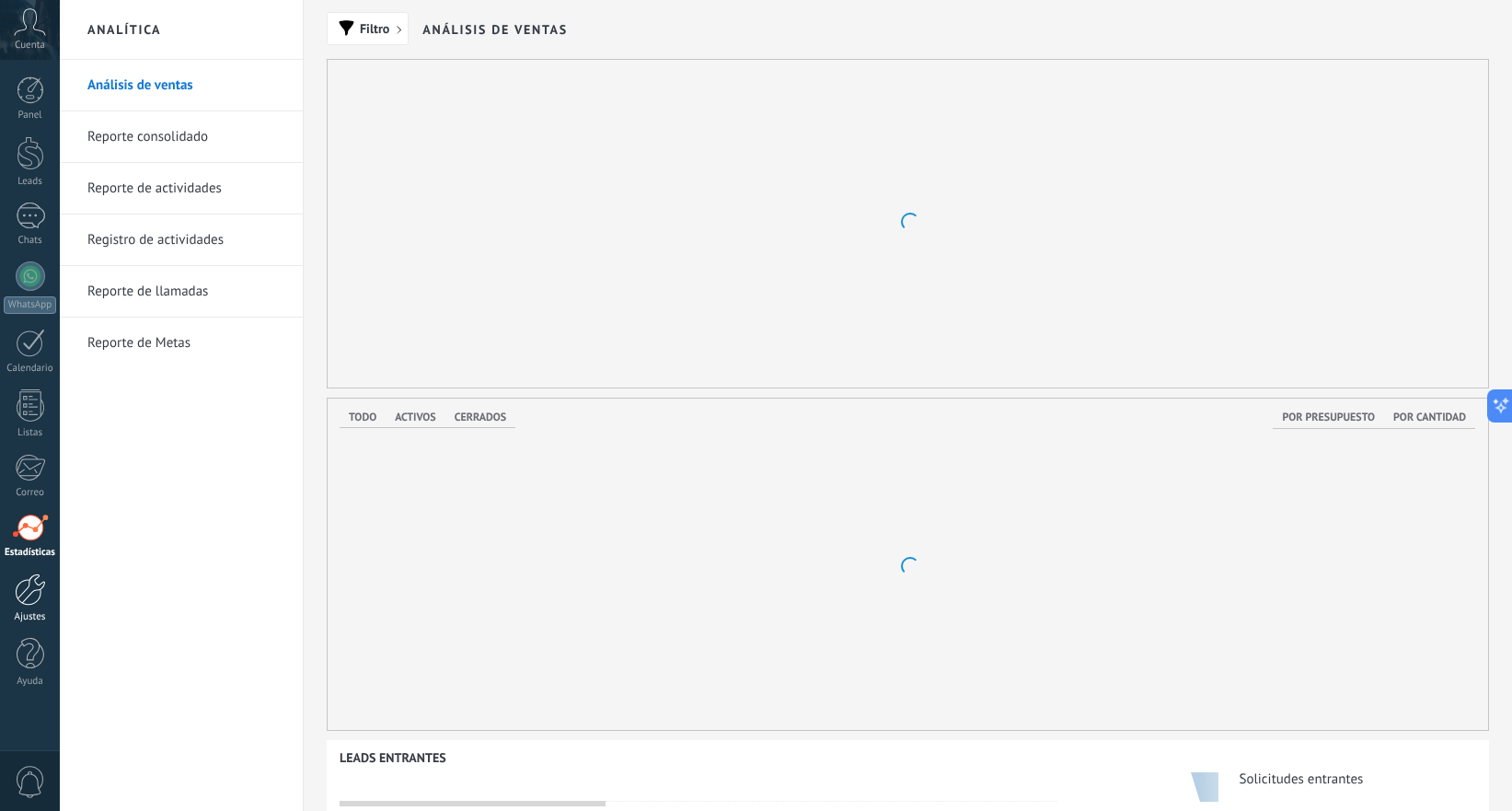
click at [24, 594] on div at bounding box center [31, 589] width 32 height 33
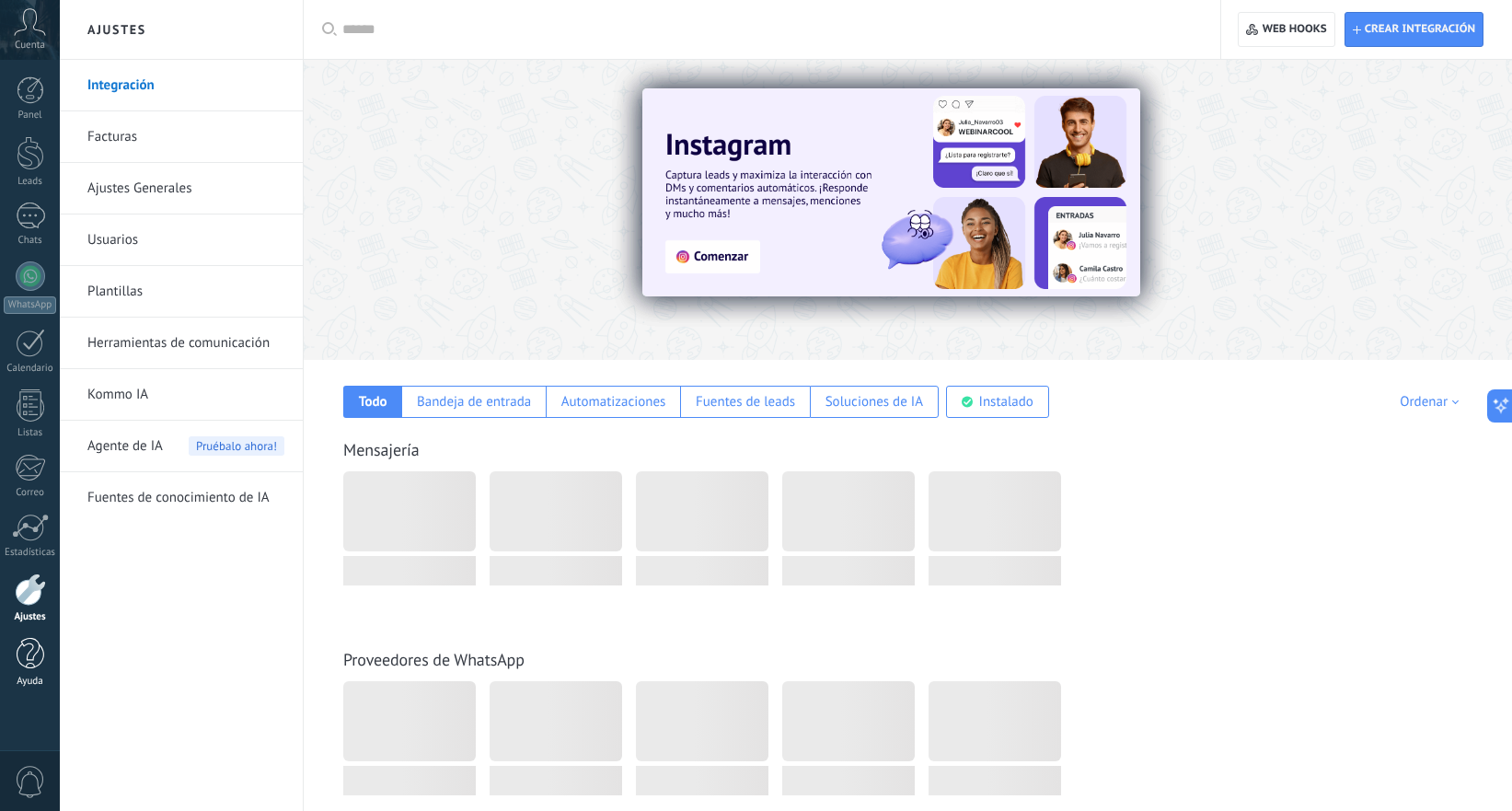
click at [34, 657] on div at bounding box center [31, 653] width 28 height 33
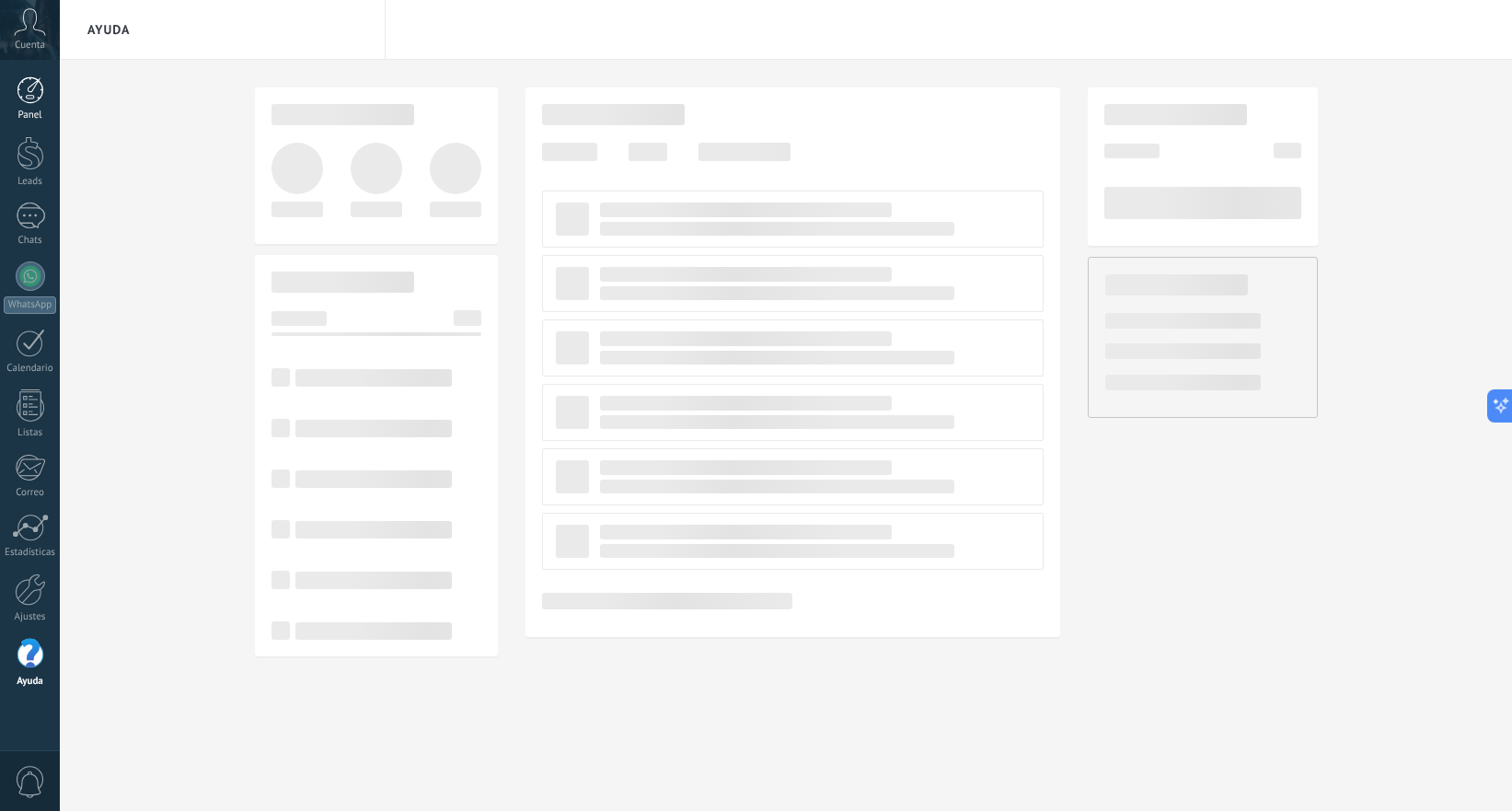
click at [34, 105] on link "Panel" at bounding box center [30, 99] width 60 height 45
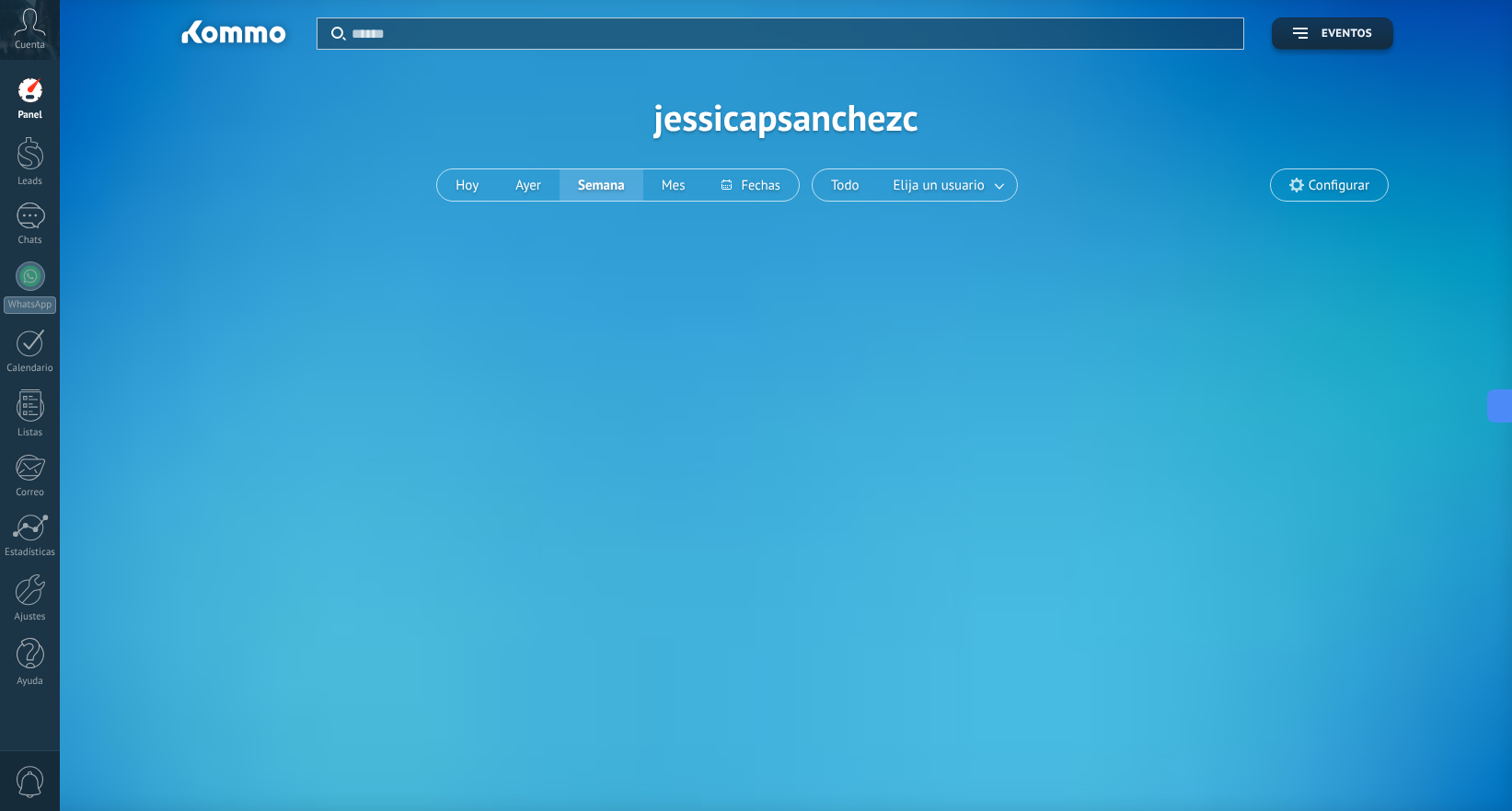
click at [1332, 175] on span "Configurar" at bounding box center [1329, 185] width 117 height 32
click at [1327, 179] on span "Configurar" at bounding box center [1338, 185] width 61 height 16
click at [1309, 187] on span "Configurar" at bounding box center [1338, 185] width 61 height 16
click at [1342, 189] on span "Configurar" at bounding box center [1338, 185] width 61 height 16
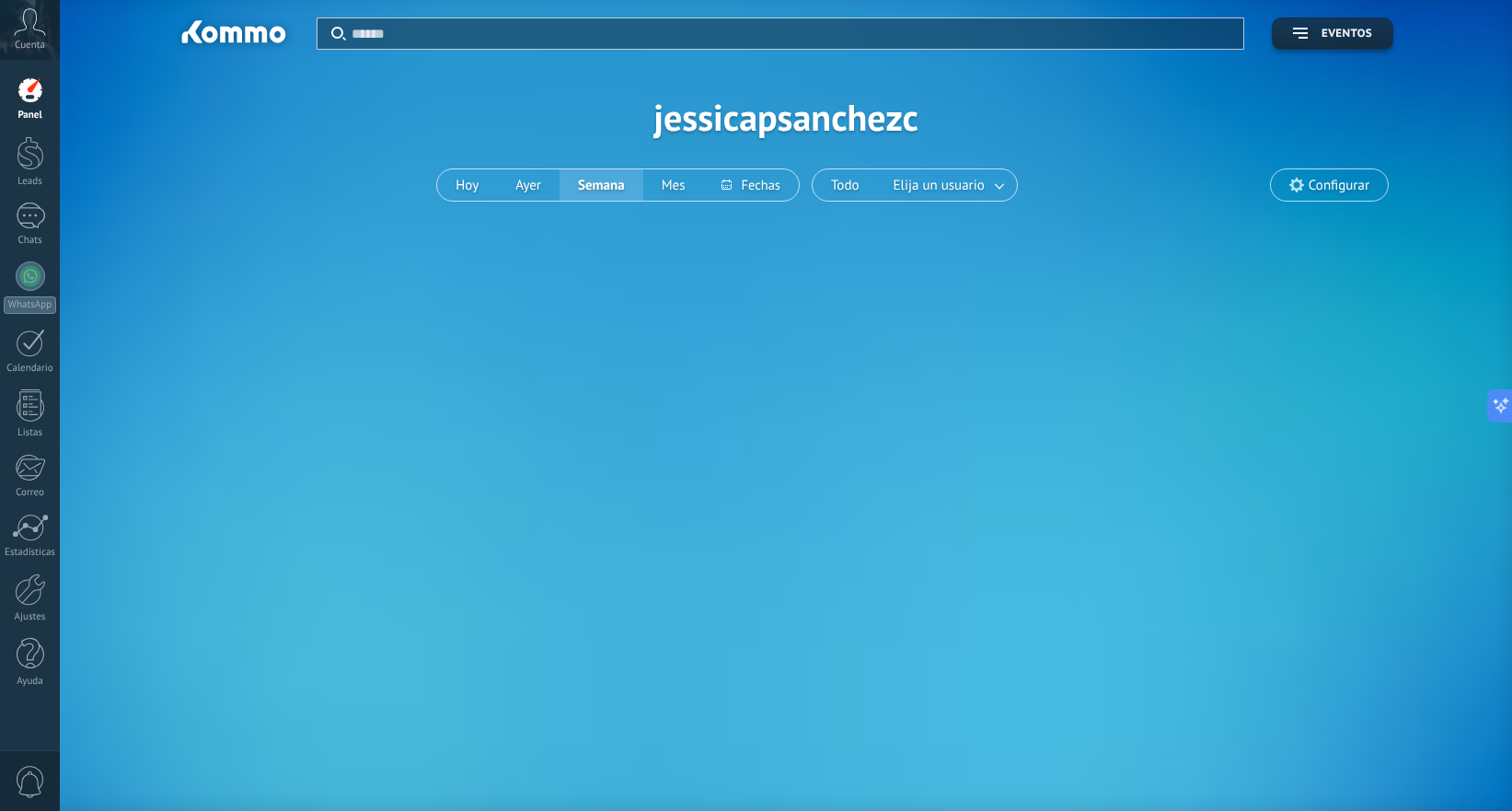
click at [41, 41] on span "Cuenta" at bounding box center [30, 45] width 31 height 12
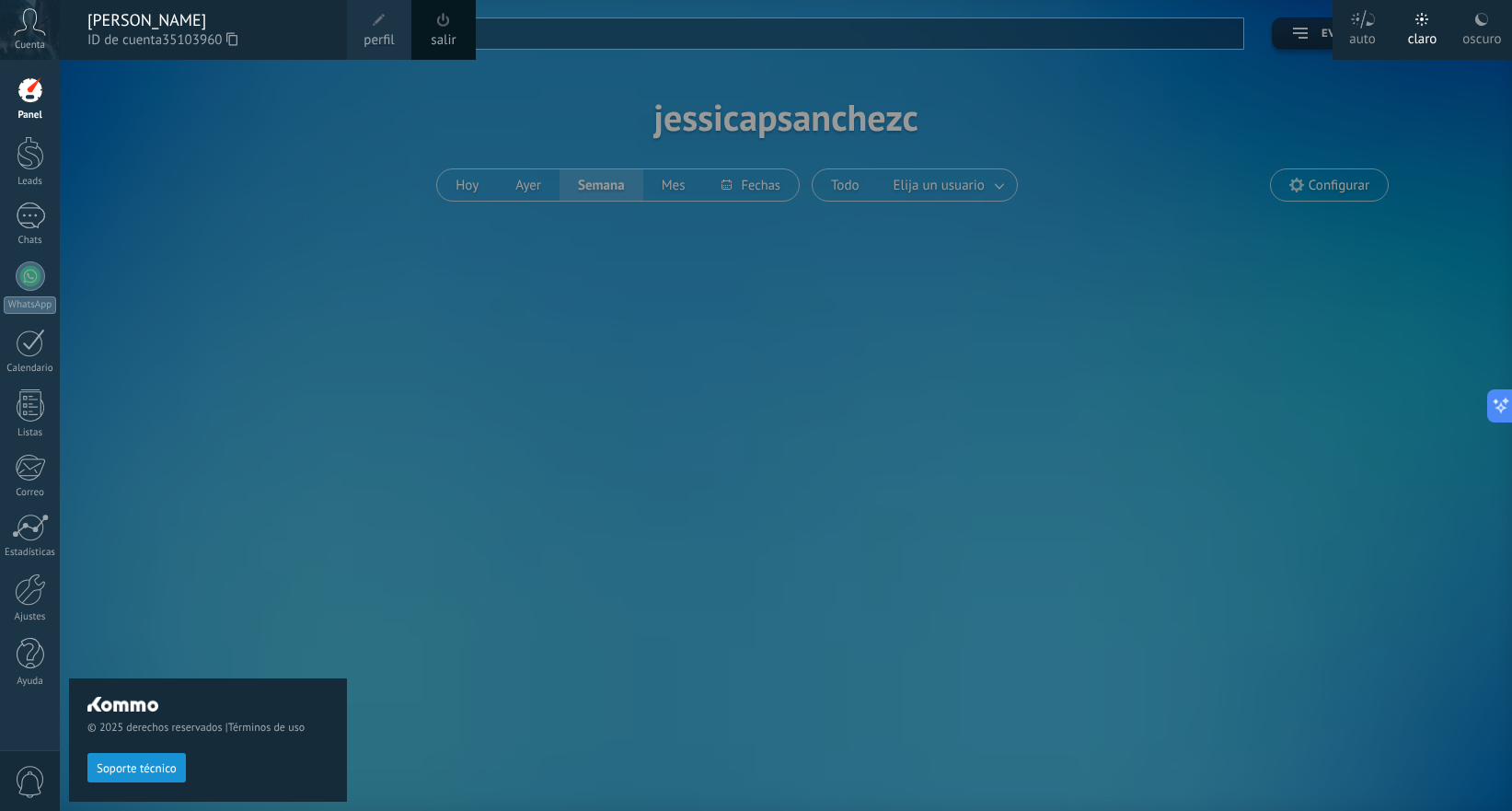
click at [28, 103] on div at bounding box center [31, 91] width 28 height 28
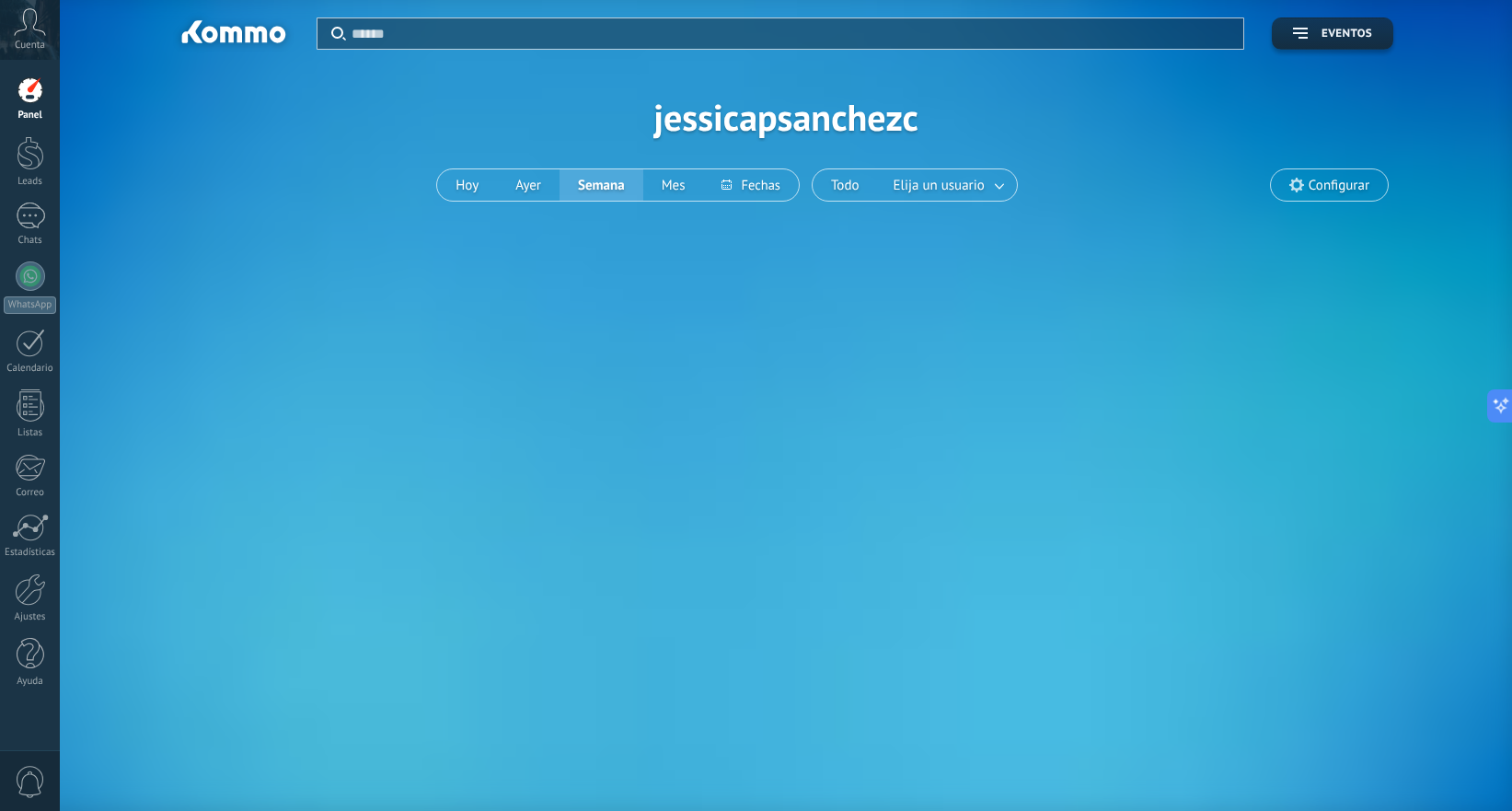
click at [28, 103] on div at bounding box center [31, 91] width 28 height 28
click at [28, 174] on link "Leads" at bounding box center [30, 161] width 60 height 51
